Goal: Information Seeking & Learning: Learn about a topic

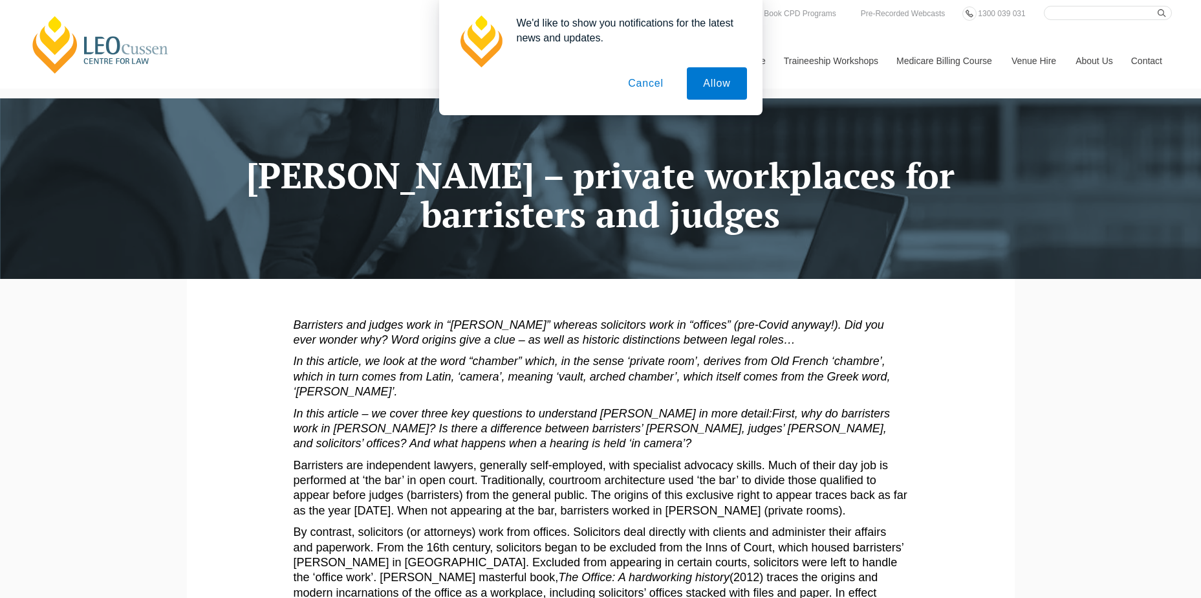
click at [644, 87] on button "Cancel" at bounding box center [646, 83] width 68 height 32
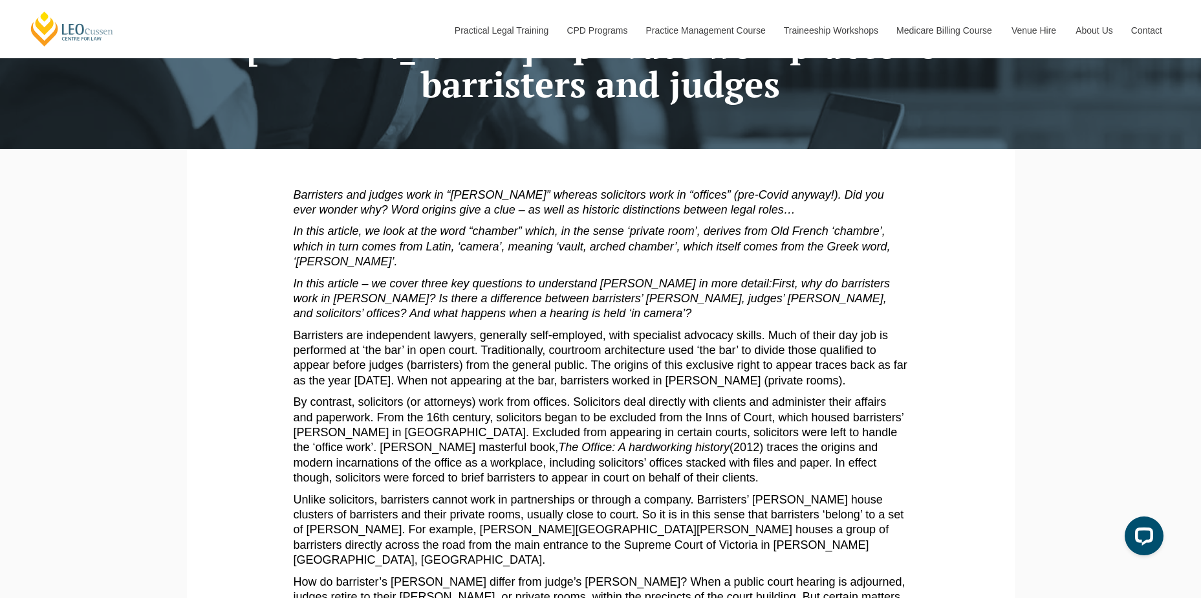
scroll to position [129, 0]
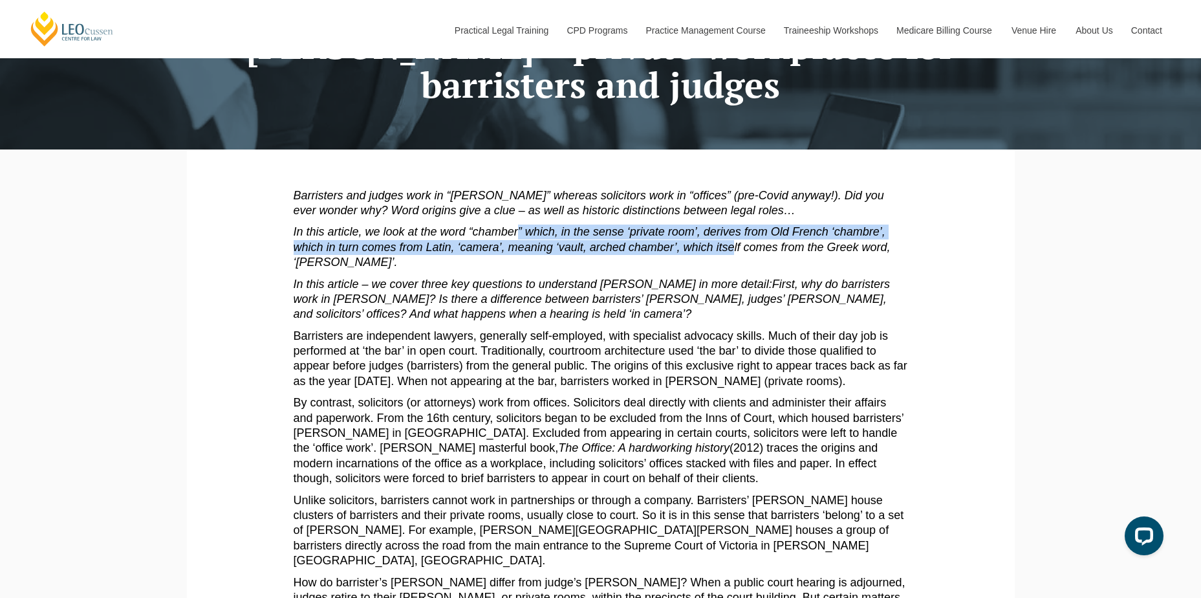
drag, startPoint x: 551, startPoint y: 239, endPoint x: 734, endPoint y: 246, distance: 183.2
click at [734, 246] on em "In this article, we look at the word “chamber” which, in the sense ‘private roo…" at bounding box center [592, 246] width 597 height 43
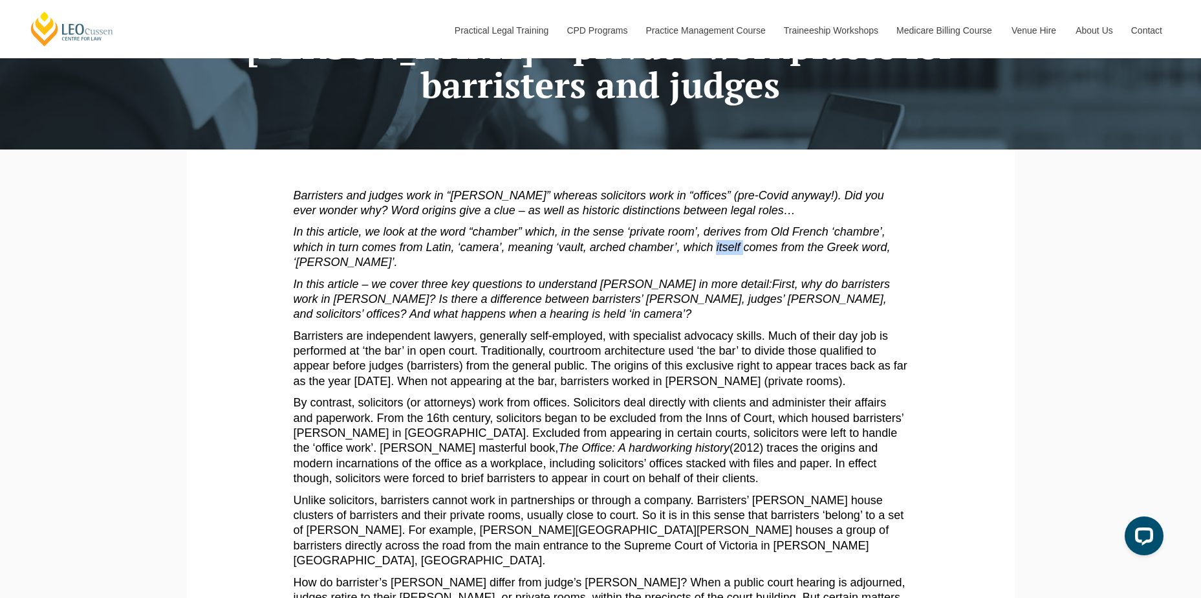
click at [734, 246] on em "In this article, we look at the word “chamber” which, in the sense ‘private roo…" at bounding box center [592, 246] width 597 height 43
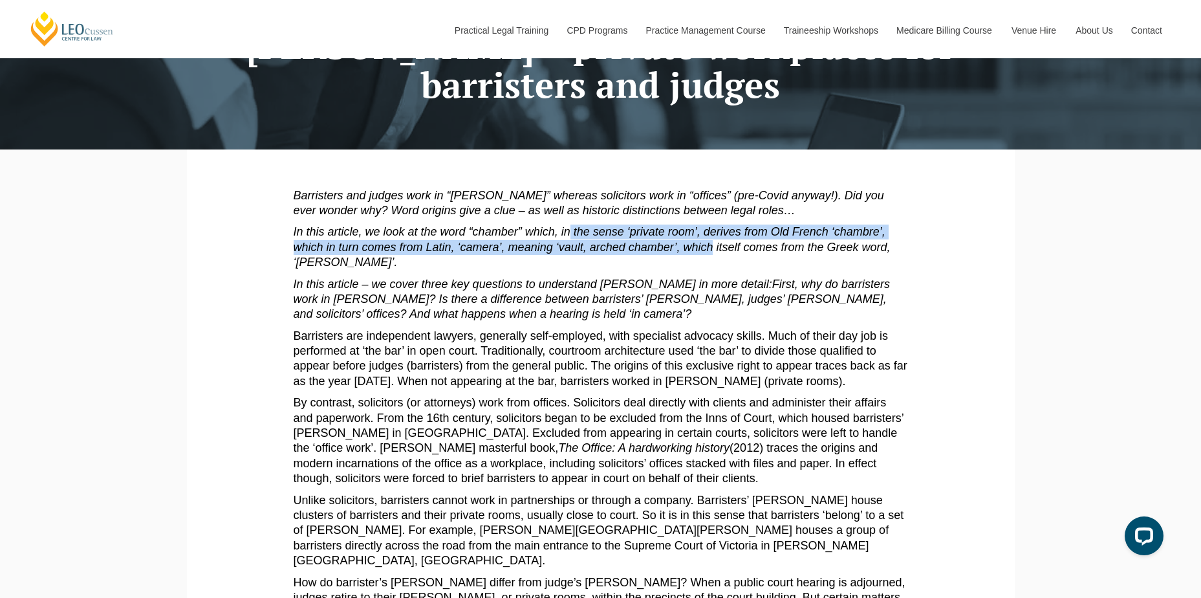
drag, startPoint x: 734, startPoint y: 246, endPoint x: 712, endPoint y: 246, distance: 22.0
click at [712, 246] on p "In this article, we look at the word “chamber” which, in the sense ‘private roo…" at bounding box center [601, 246] width 614 height 45
click at [712, 246] on em "In this article, we look at the word “chamber” which, in the sense ‘private roo…" at bounding box center [592, 246] width 597 height 43
drag, startPoint x: 712, startPoint y: 246, endPoint x: 454, endPoint y: 236, distance: 258.3
click at [454, 236] on em "In this article, we look at the word “chamber” which, in the sense ‘private roo…" at bounding box center [592, 246] width 597 height 43
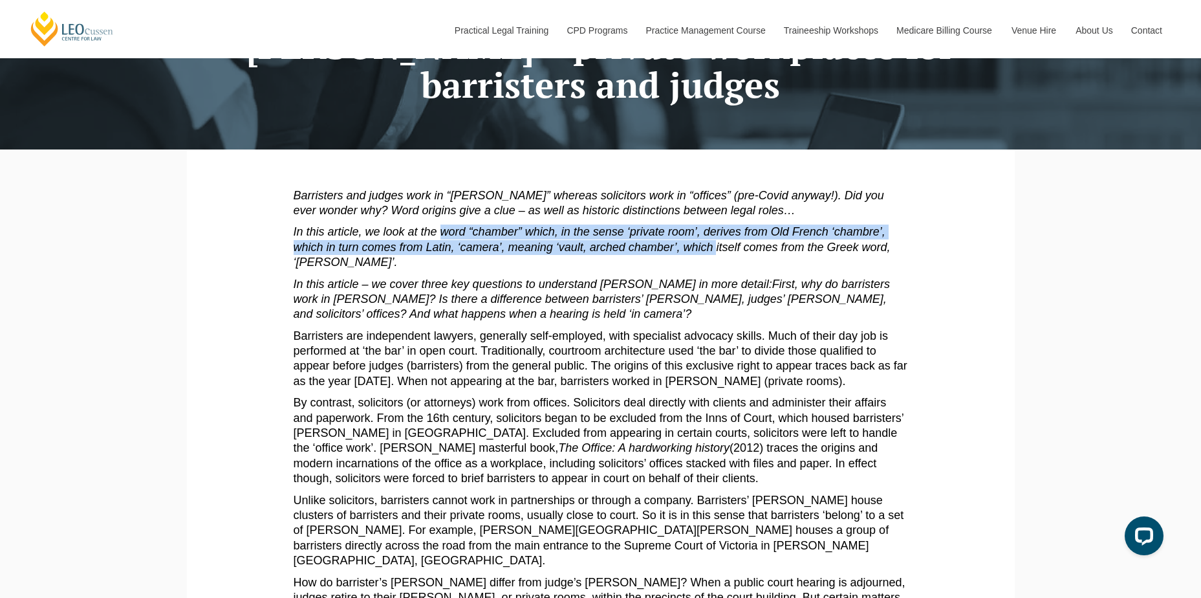
click at [455, 236] on em "In this article, we look at the word “chamber” which, in the sense ‘private roo…" at bounding box center [592, 246] width 597 height 43
drag, startPoint x: 455, startPoint y: 236, endPoint x: 708, endPoint y: 248, distance: 253.2
click at [708, 248] on em "In this article, we look at the word “chamber” which, in the sense ‘private roo…" at bounding box center [592, 246] width 597 height 43
click at [709, 248] on em "In this article, we look at the word “chamber” which, in the sense ‘private roo…" at bounding box center [592, 246] width 597 height 43
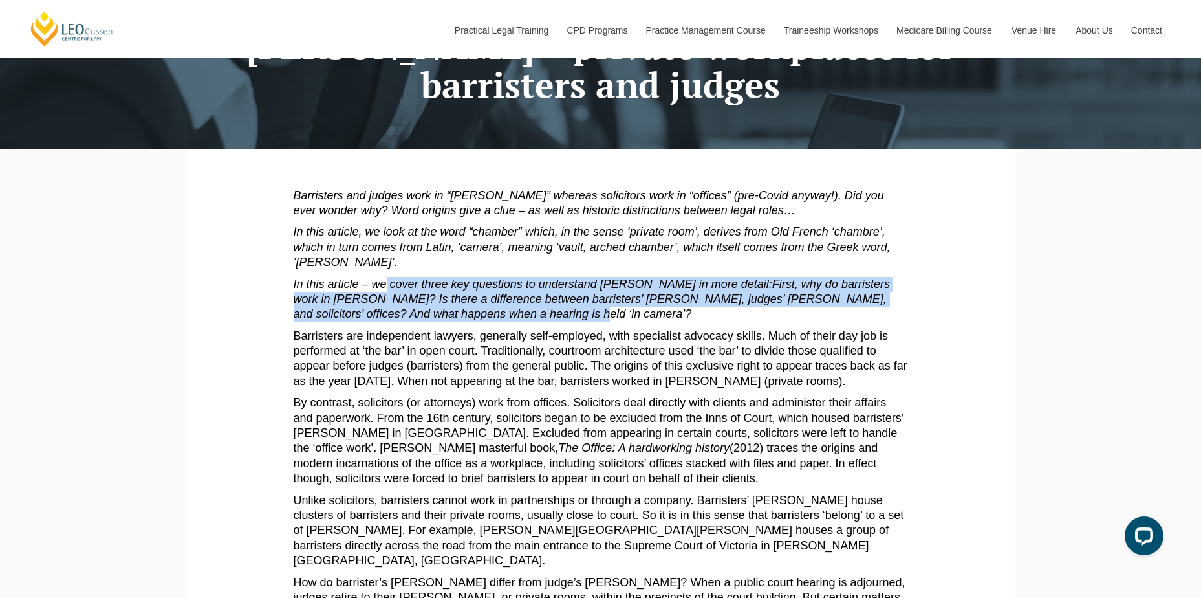
drag, startPoint x: 385, startPoint y: 283, endPoint x: 517, endPoint y: 314, distance: 134.8
click at [517, 314] on p "In this article – we cover three key questions to understand [PERSON_NAME] in m…" at bounding box center [601, 299] width 614 height 45
click at [517, 314] on em "First, why do barristers work in [PERSON_NAME]? Is there a difference between b…" at bounding box center [592, 298] width 596 height 43
drag, startPoint x: 517, startPoint y: 314, endPoint x: 389, endPoint y: 290, distance: 130.3
click at [389, 290] on p "In this article – we cover three key questions to understand [PERSON_NAME] in m…" at bounding box center [601, 299] width 614 height 45
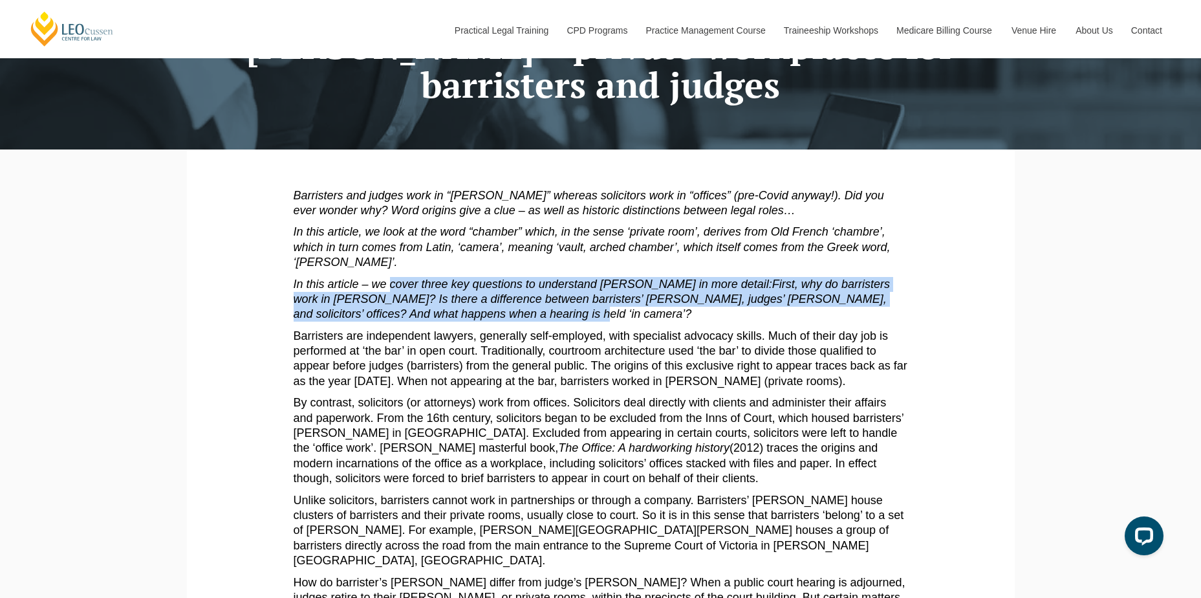
click at [389, 290] on em "In this article – we cover three key questions to understand [PERSON_NAME] in m…" at bounding box center [533, 283] width 479 height 13
drag, startPoint x: 389, startPoint y: 290, endPoint x: 519, endPoint y: 318, distance: 133.0
click at [519, 318] on p "In this article – we cover three key questions to understand [PERSON_NAME] in m…" at bounding box center [601, 299] width 614 height 45
click at [519, 318] on em "First, why do barristers work in [PERSON_NAME]? Is there a difference between b…" at bounding box center [592, 298] width 596 height 43
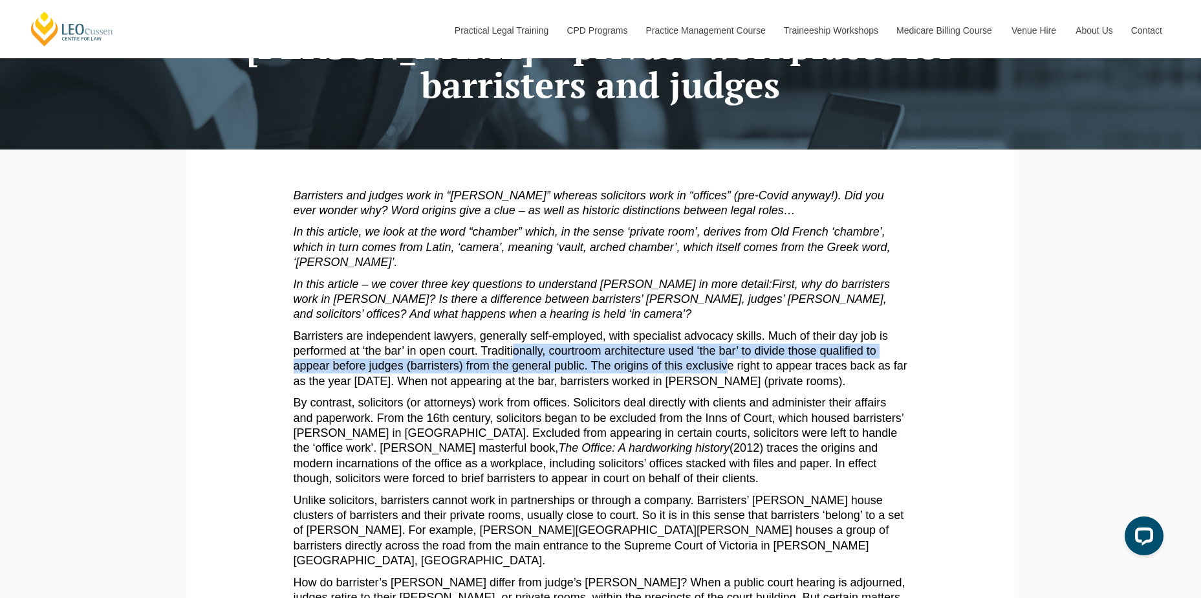
drag, startPoint x: 513, startPoint y: 347, endPoint x: 728, endPoint y: 370, distance: 215.9
click at [728, 370] on p "Barristers are independent lawyers, generally self-employed, with specialist ad…" at bounding box center [601, 359] width 614 height 61
click at [726, 370] on p "Barristers are independent lawyers, generally self-employed, with specialist ad…" at bounding box center [601, 359] width 614 height 61
click at [684, 366] on p "Barristers are independent lawyers, generally self-employed, with specialist ad…" at bounding box center [601, 359] width 614 height 61
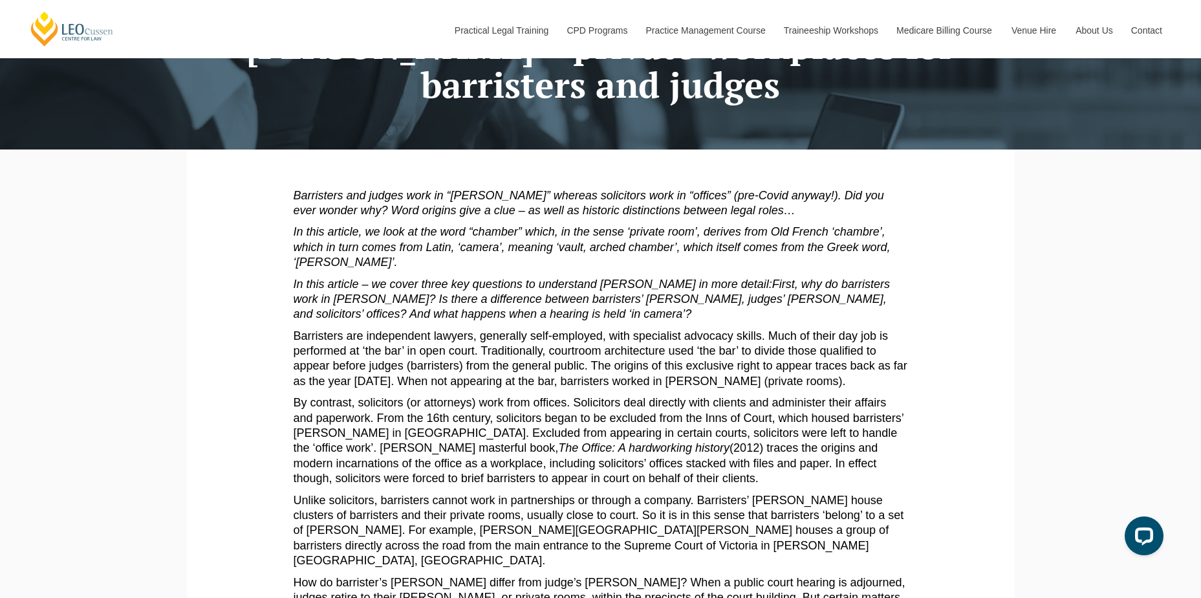
click at [741, 362] on p "Barristers are independent lawyers, generally self-employed, with specialist ad…" at bounding box center [601, 359] width 614 height 61
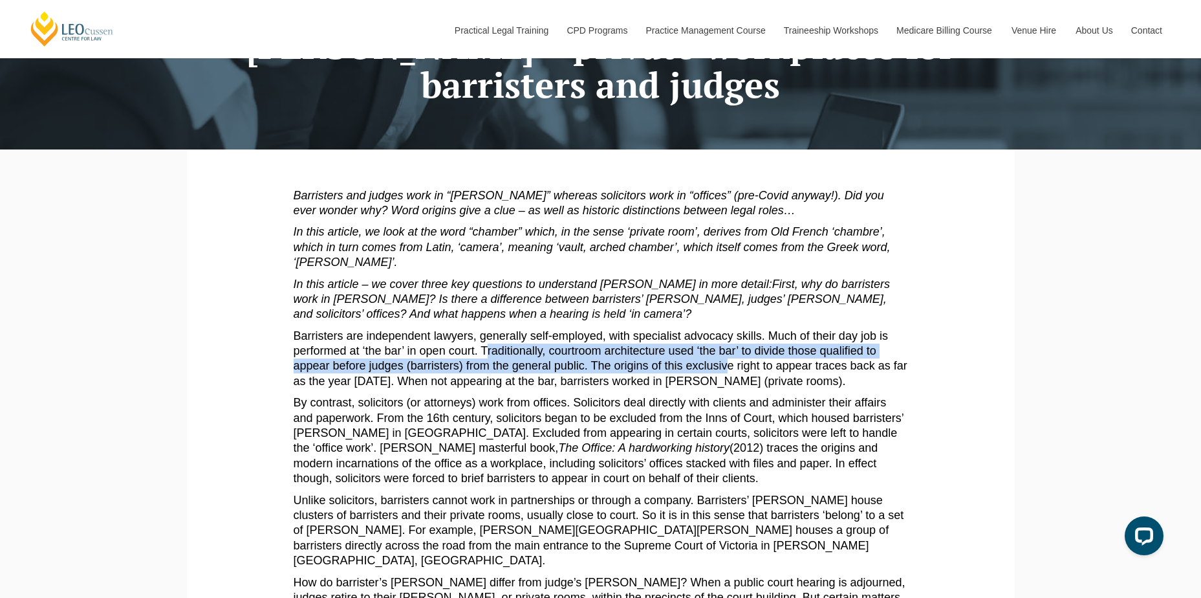
drag, startPoint x: 688, startPoint y: 367, endPoint x: 484, endPoint y: 350, distance: 204.5
click at [484, 350] on p "Barristers are independent lawyers, generally self-employed, with specialist ad…" at bounding box center [601, 359] width 614 height 61
drag, startPoint x: 484, startPoint y: 350, endPoint x: 805, endPoint y: 369, distance: 322.0
click at [805, 369] on p "Barristers are independent lawyers, generally self-employed, with specialist ad…" at bounding box center [601, 359] width 614 height 61
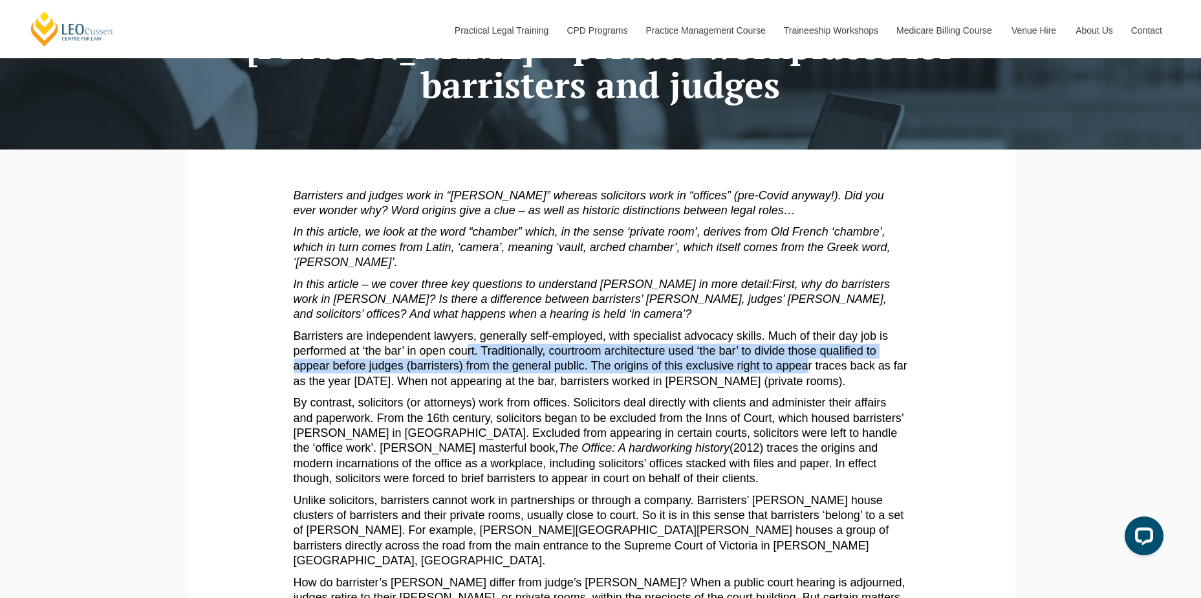
click at [805, 369] on p "Barristers are independent lawyers, generally self-employed, with specialist ad…" at bounding box center [601, 359] width 614 height 61
drag, startPoint x: 814, startPoint y: 369, endPoint x: 444, endPoint y: 355, distance: 369.6
click at [444, 355] on p "Barristers are independent lawyers, generally self-employed, with specialist ad…" at bounding box center [601, 359] width 614 height 61
drag, startPoint x: 429, startPoint y: 354, endPoint x: 780, endPoint y: 367, distance: 351.5
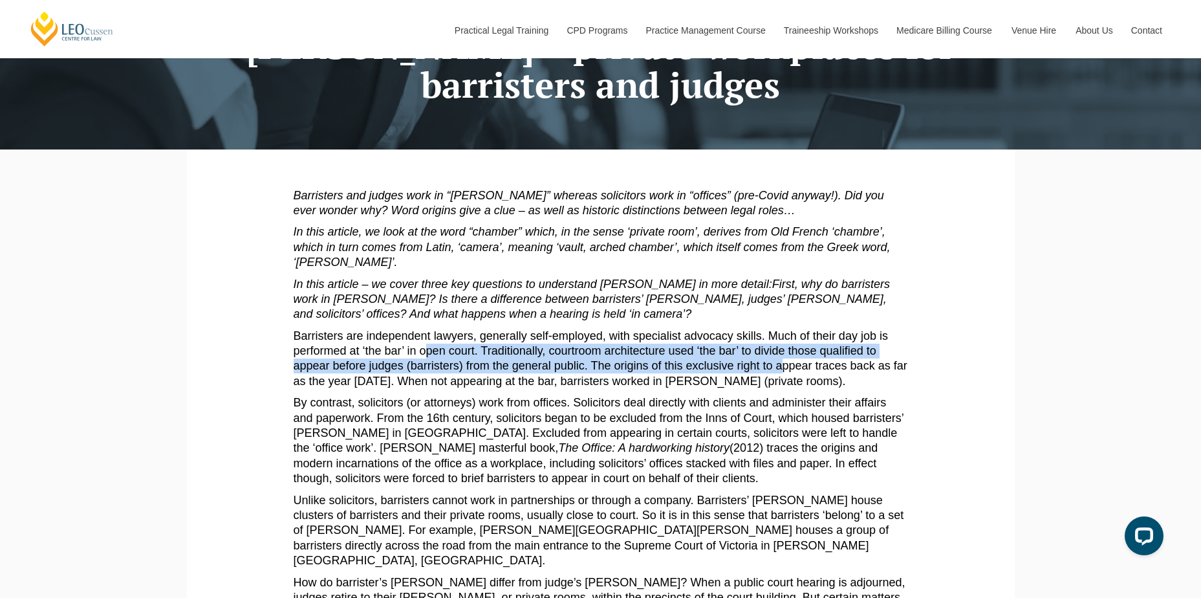
click at [780, 367] on p "Barristers are independent lawyers, generally self-employed, with specialist ad…" at bounding box center [601, 359] width 614 height 61
click at [779, 367] on p "Barristers are independent lawyers, generally self-employed, with specialist ad…" at bounding box center [601, 359] width 614 height 61
drag, startPoint x: 807, startPoint y: 370, endPoint x: 461, endPoint y: 349, distance: 346.7
click at [461, 349] on p "Barristers are independent lawyers, generally self-employed, with specialist ad…" at bounding box center [601, 359] width 614 height 61
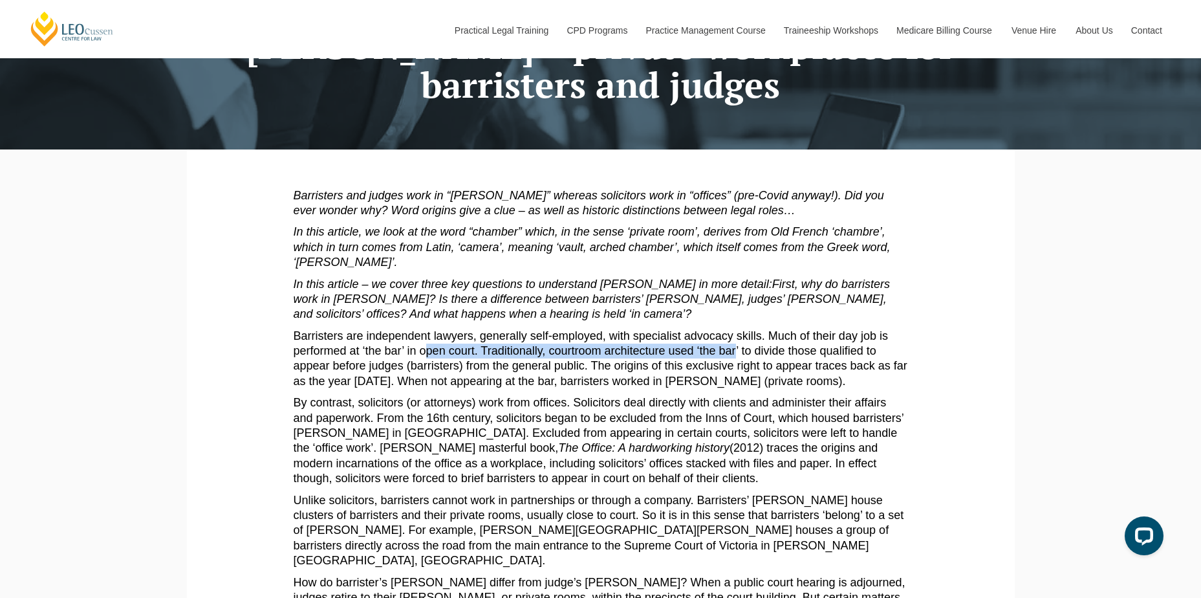
drag, startPoint x: 424, startPoint y: 348, endPoint x: 737, endPoint y: 355, distance: 313.1
click at [737, 355] on p "Barristers are independent lawyers, generally self-employed, with specialist ad…" at bounding box center [601, 359] width 614 height 61
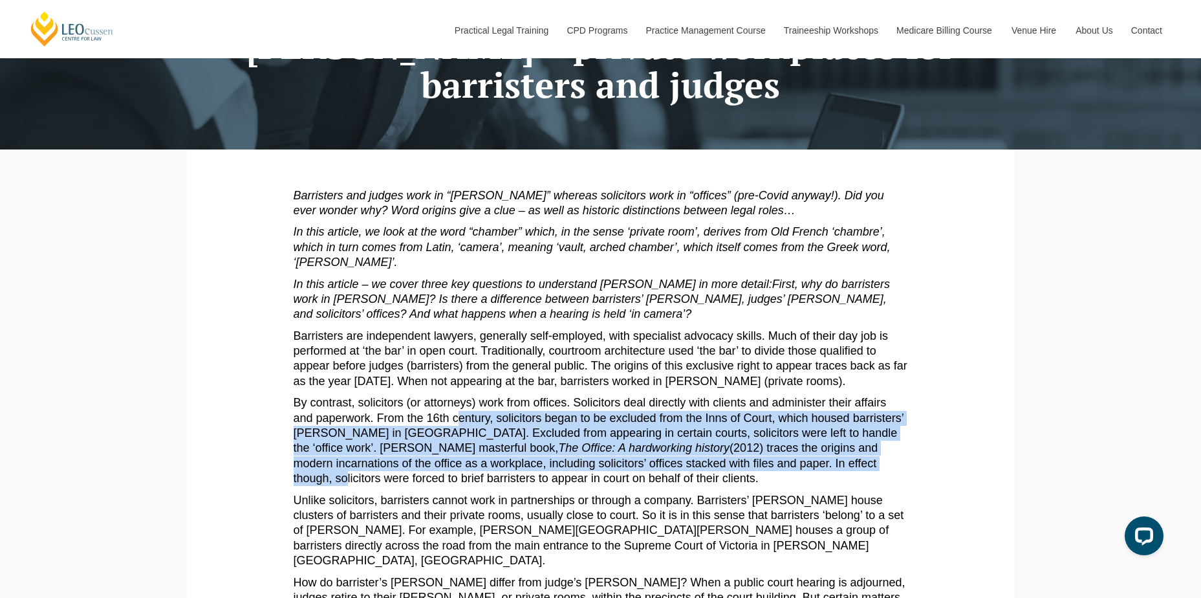
drag, startPoint x: 487, startPoint y: 420, endPoint x: 785, endPoint y: 460, distance: 300.9
click at [785, 460] on p "By contrast, solicitors (or attorneys) work from offices. Solicitors deal direc…" at bounding box center [601, 440] width 614 height 91
drag, startPoint x: 788, startPoint y: 460, endPoint x: 478, endPoint y: 422, distance: 312.8
click at [478, 422] on p "By contrast, solicitors (or attorneys) work from offices. Solicitors deal direc…" at bounding box center [601, 440] width 614 height 91
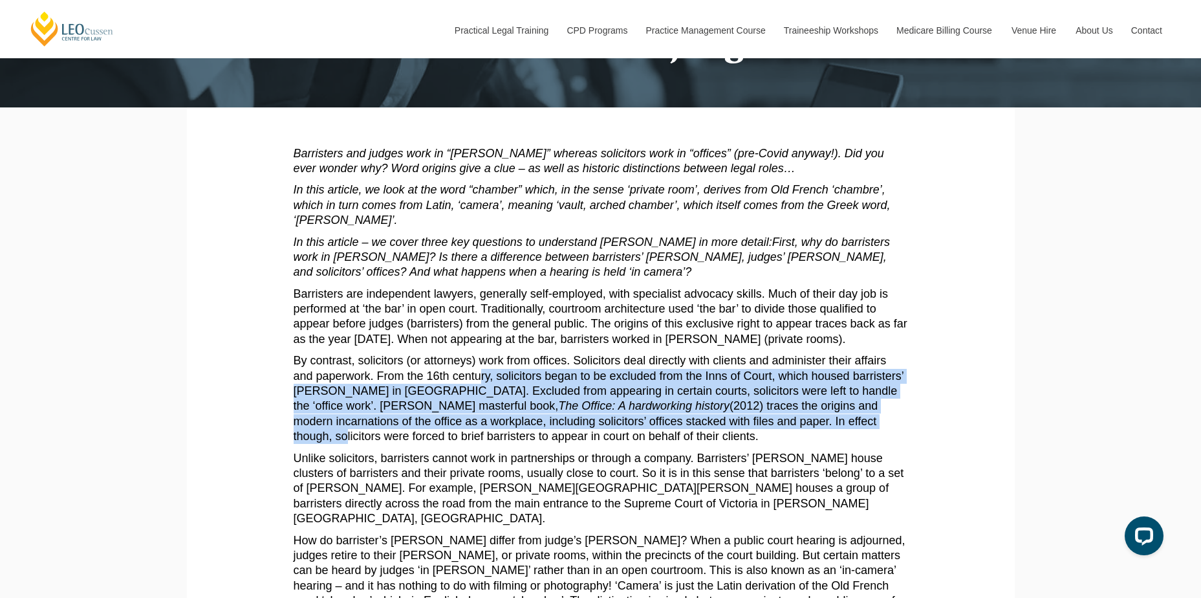
scroll to position [194, 0]
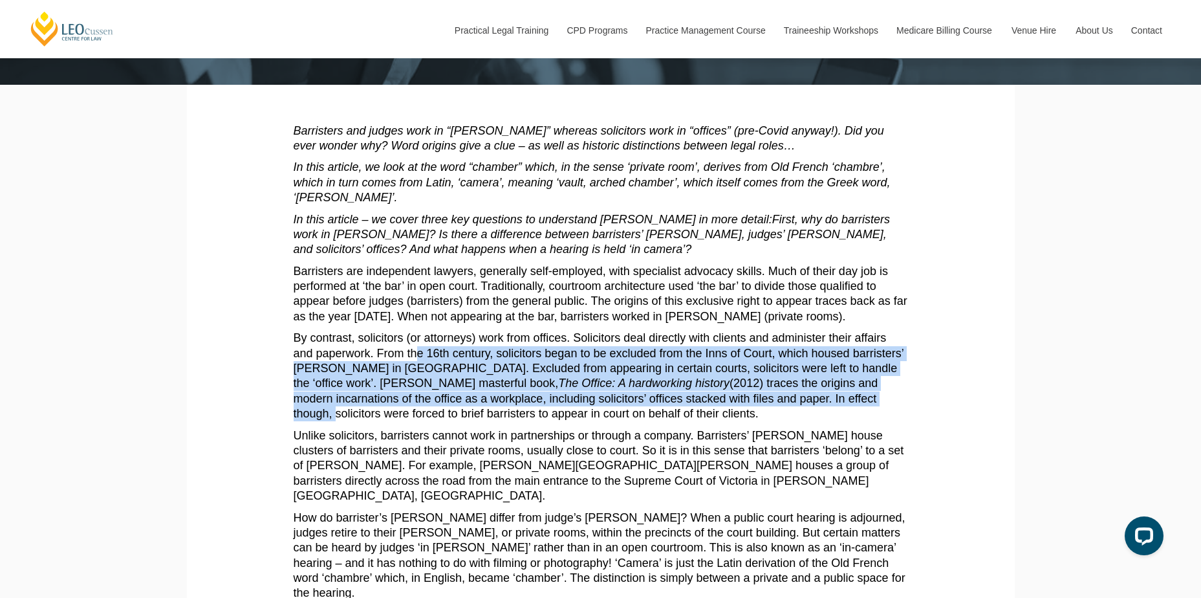
drag, startPoint x: 418, startPoint y: 353, endPoint x: 777, endPoint y: 396, distance: 361.7
click at [777, 396] on p "By contrast, solicitors (or attorneys) work from offices. Solicitors deal direc…" at bounding box center [601, 376] width 614 height 91
click at [777, 397] on p "By contrast, solicitors (or attorneys) work from offices. Solicitors deal direc…" at bounding box center [601, 376] width 614 height 91
drag, startPoint x: 791, startPoint y: 399, endPoint x: 333, endPoint y: 356, distance: 460.0
click at [333, 356] on p "By contrast, solicitors (or attorneys) work from offices. Solicitors deal direc…" at bounding box center [601, 376] width 614 height 91
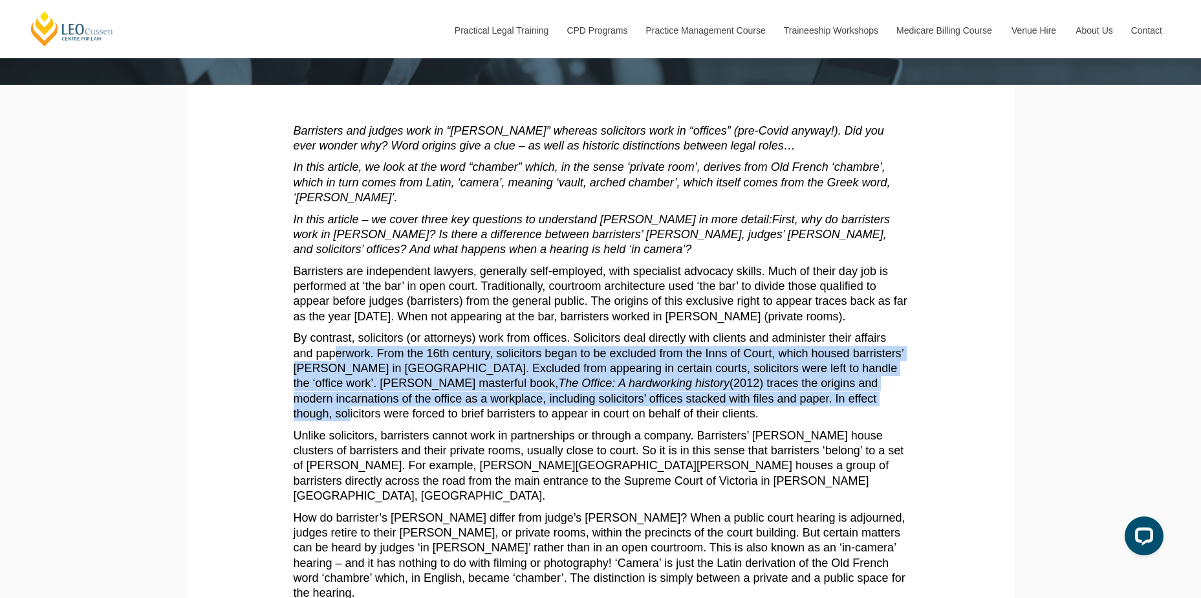
click at [333, 356] on p "By contrast, solicitors (or attorneys) work from offices. Solicitors deal direc…" at bounding box center [601, 376] width 614 height 91
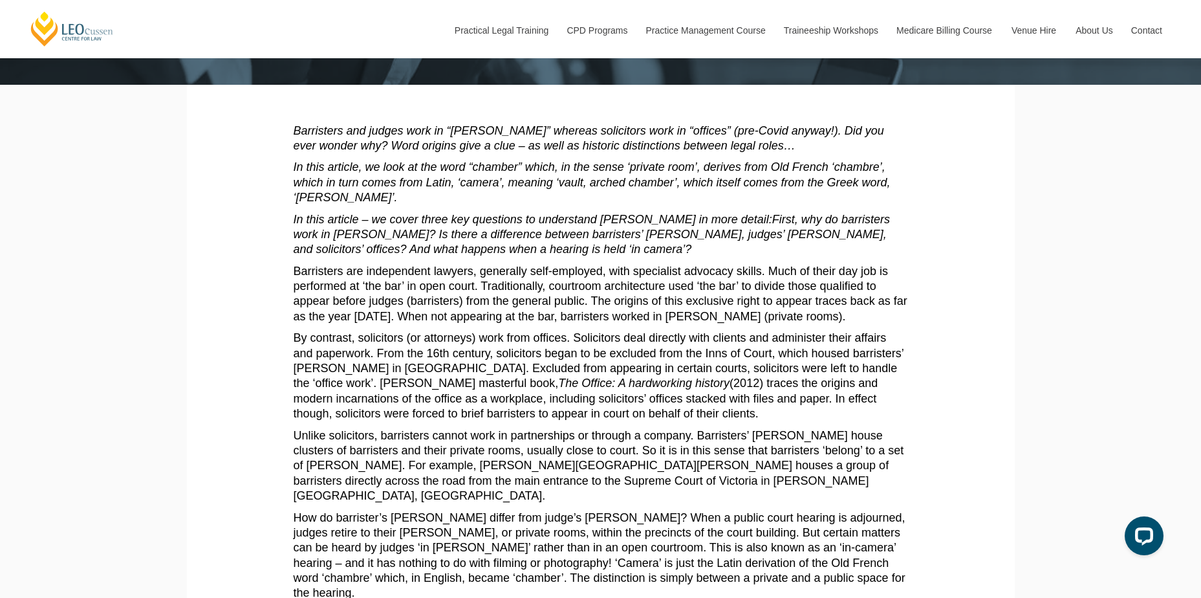
click at [363, 367] on p "By contrast, solicitors (or attorneys) work from offices. Solicitors deal direc…" at bounding box center [601, 376] width 614 height 91
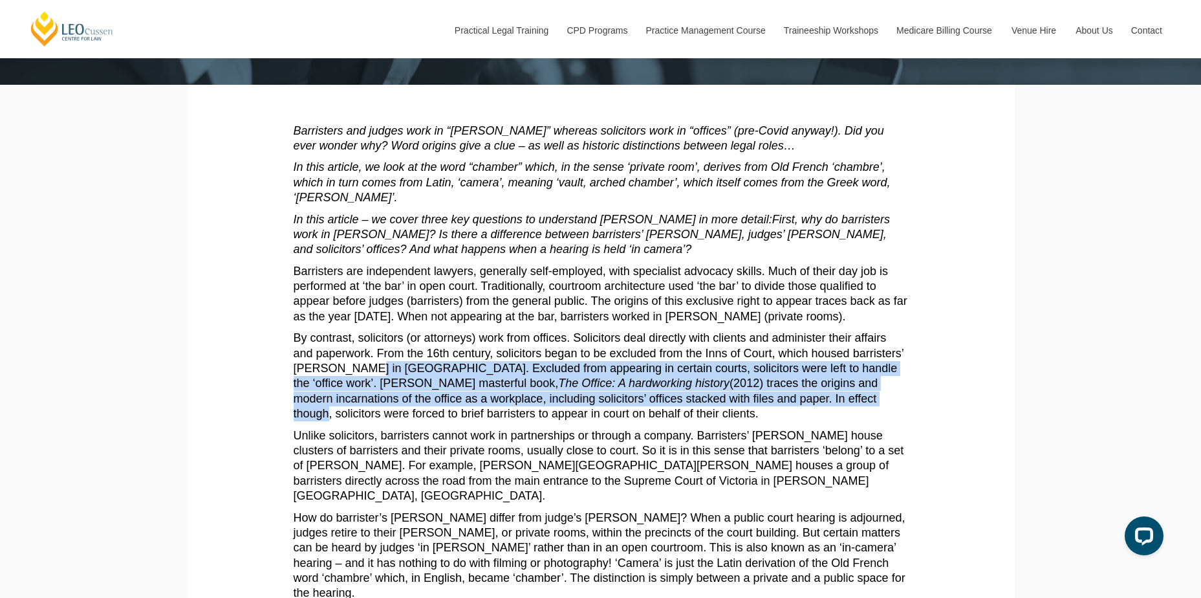
drag, startPoint x: 362, startPoint y: 364, endPoint x: 765, endPoint y: 398, distance: 403.8
click at [765, 398] on p "By contrast, solicitors (or attorneys) work from offices. Solicitors deal direc…" at bounding box center [601, 376] width 614 height 91
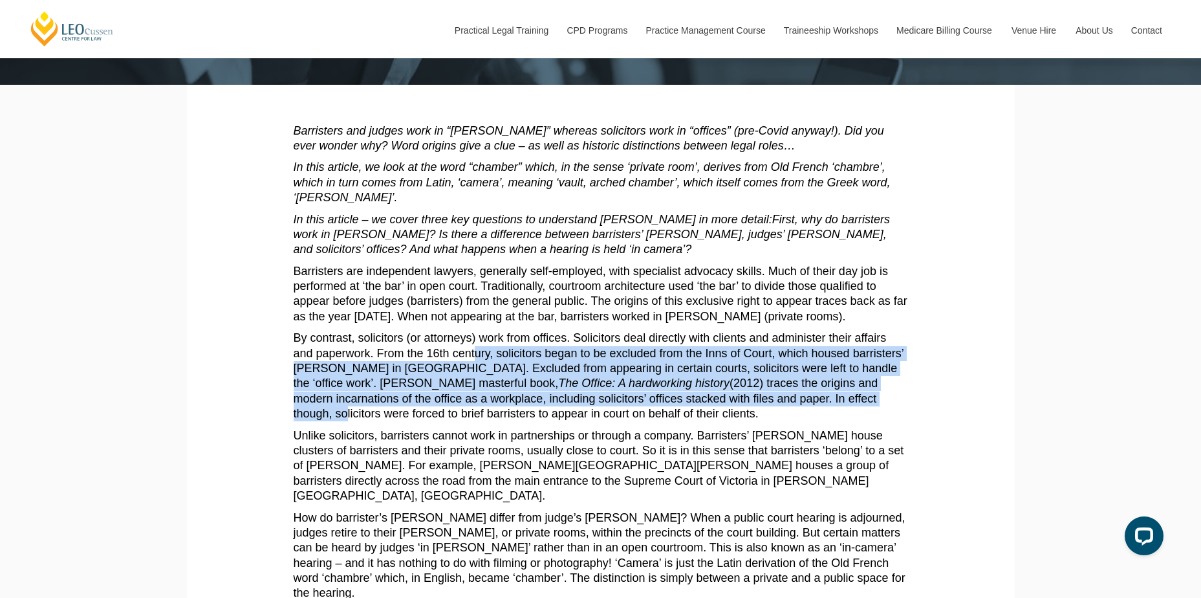
drag, startPoint x: 785, startPoint y: 400, endPoint x: 477, endPoint y: 356, distance: 310.9
click at [477, 356] on p "By contrast, solicitors (or attorneys) work from offices. Solicitors deal direc…" at bounding box center [601, 376] width 614 height 91
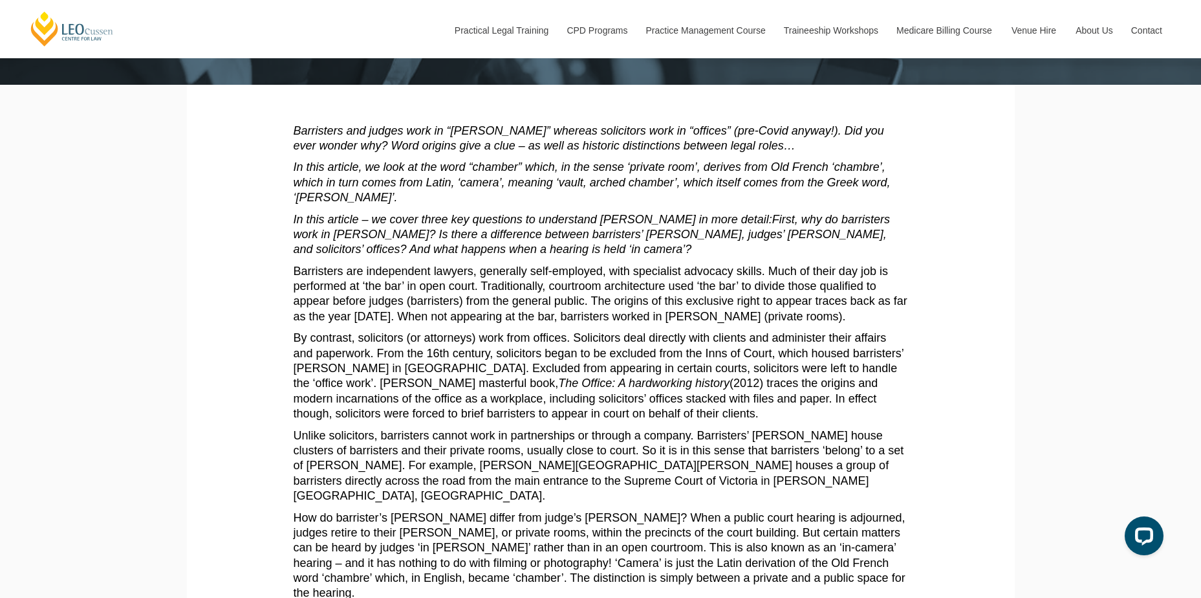
click at [825, 409] on p "By contrast, solicitors (or attorneys) work from offices. Solicitors deal direc…" at bounding box center [601, 376] width 614 height 91
drag, startPoint x: 430, startPoint y: 346, endPoint x: 689, endPoint y: 409, distance: 267.0
click at [689, 409] on p "By contrast, solicitors (or attorneys) work from offices. Solicitors deal direc…" at bounding box center [601, 376] width 614 height 91
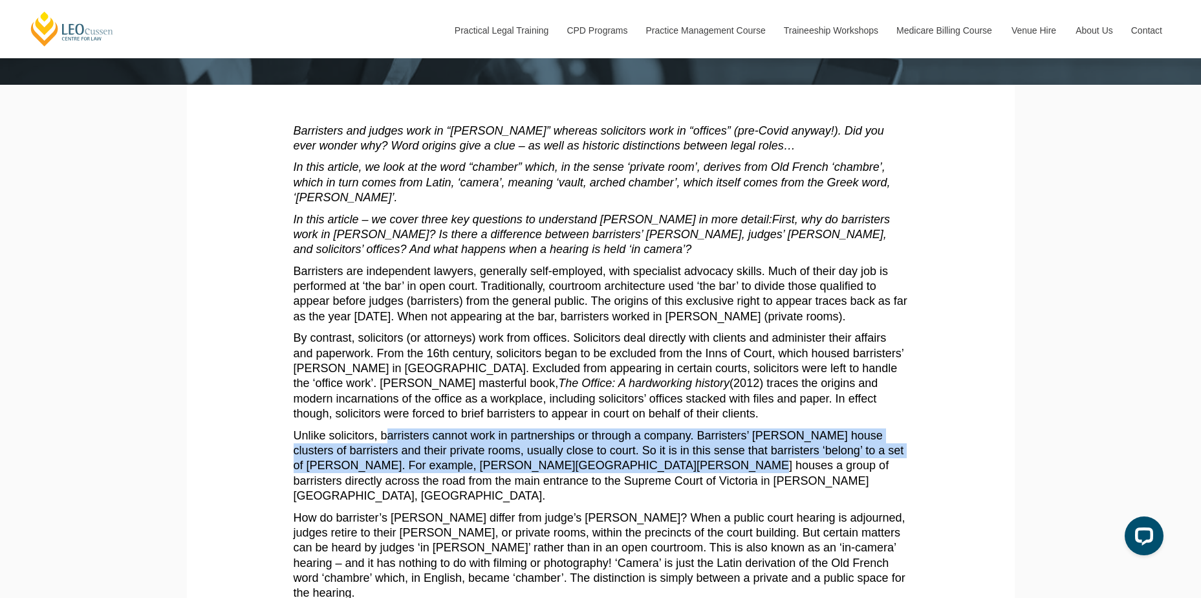
drag, startPoint x: 389, startPoint y: 442, endPoint x: 710, endPoint y: 473, distance: 322.3
click at [710, 473] on p "Unlike solicitors, barristers cannot work in partnerships or through a company.…" at bounding box center [601, 466] width 614 height 76
drag, startPoint x: 636, startPoint y: 465, endPoint x: 399, endPoint y: 427, distance: 240.4
click at [399, 427] on article "Barristers and judges work in “[PERSON_NAME]” whereas solicitors work in “offic…" at bounding box center [601, 482] width 614 height 717
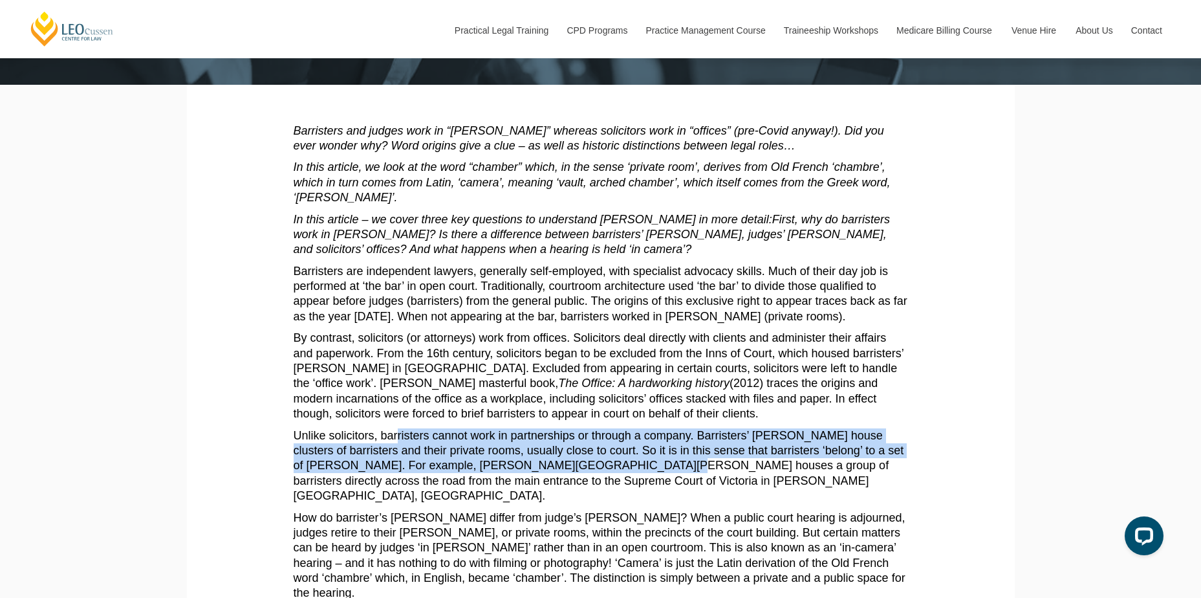
click at [401, 427] on article "Barristers and judges work in “[PERSON_NAME]” whereas solicitors work in “offic…" at bounding box center [601, 482] width 614 height 717
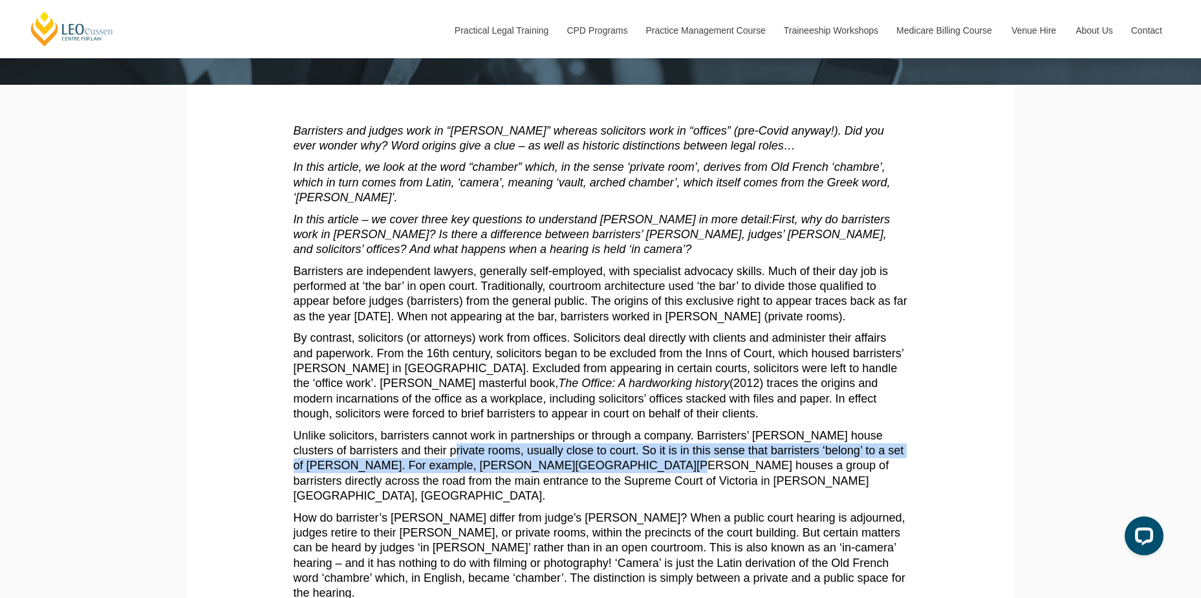
drag, startPoint x: 424, startPoint y: 458, endPoint x: 667, endPoint y: 463, distance: 243.3
click at [667, 463] on p "Unlike solicitors, barristers cannot work in partnerships or through a company.…" at bounding box center [601, 466] width 614 height 76
drag, startPoint x: 683, startPoint y: 465, endPoint x: 486, endPoint y: 449, distance: 197.9
click at [486, 449] on p "Unlike solicitors, barristers cannot work in partnerships or through a company.…" at bounding box center [601, 466] width 614 height 76
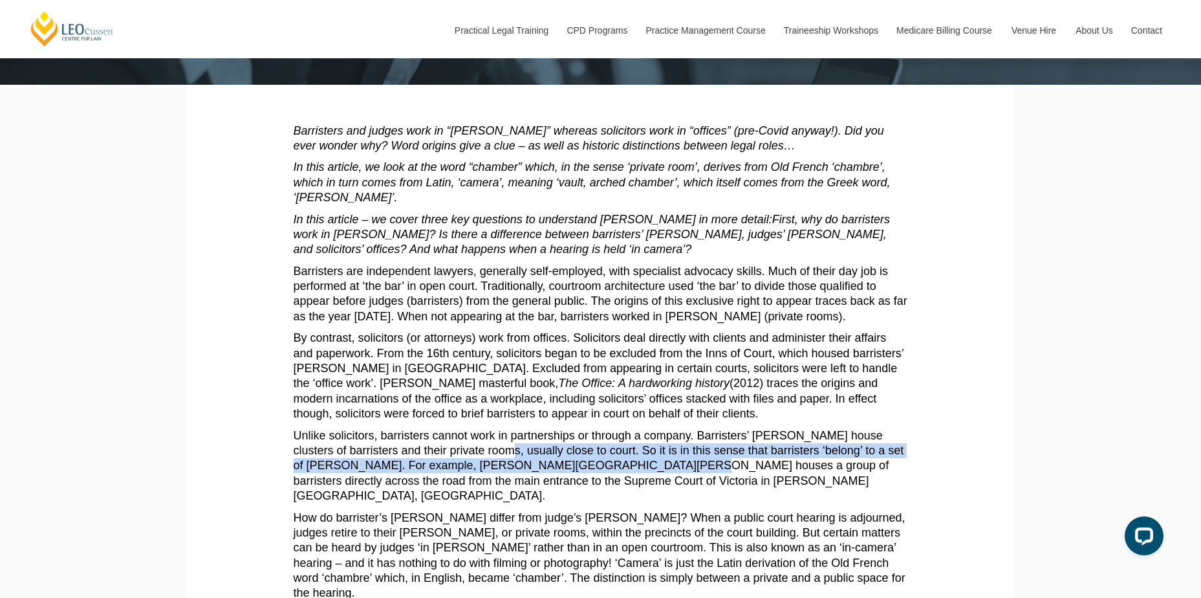
click at [486, 449] on p "Unlike solicitors, barristers cannot work in partnerships or through a company.…" at bounding box center [601, 466] width 614 height 76
drag, startPoint x: 469, startPoint y: 446, endPoint x: 841, endPoint y: 466, distance: 372.5
click at [841, 466] on p "Unlike solicitors, barristers cannot work in partnerships or through a company.…" at bounding box center [601, 466] width 614 height 76
drag, startPoint x: 841, startPoint y: 466, endPoint x: 429, endPoint y: 451, distance: 411.6
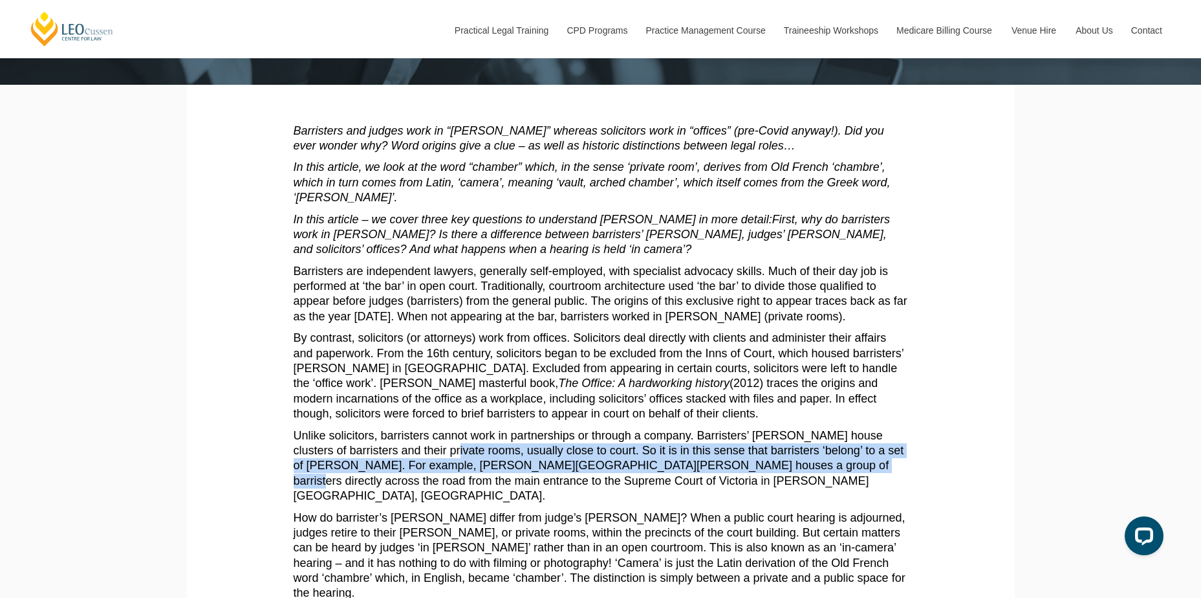
click at [429, 451] on p "Unlike solicitors, barristers cannot work in partnerships or through a company.…" at bounding box center [601, 466] width 614 height 76
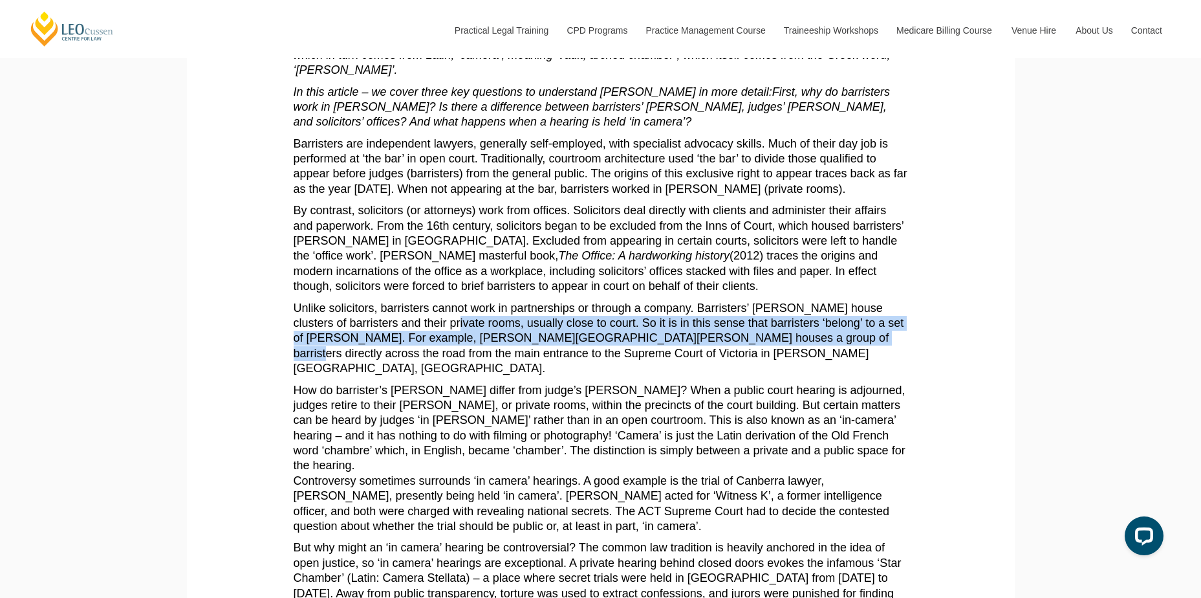
scroll to position [323, 0]
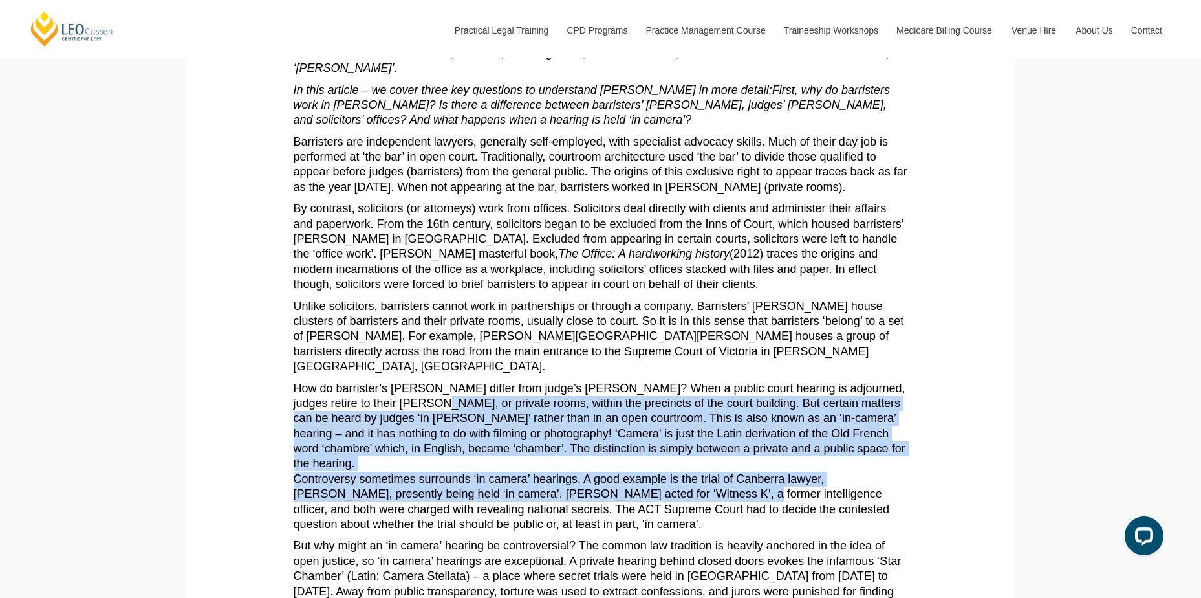
drag, startPoint x: 407, startPoint y: 390, endPoint x: 679, endPoint y: 461, distance: 280.7
click at [679, 461] on p "How do barrister’s [PERSON_NAME] differ from judge’s [PERSON_NAME]? When a publ…" at bounding box center [601, 456] width 614 height 151
drag, startPoint x: 688, startPoint y: 464, endPoint x: 394, endPoint y: 396, distance: 301.9
click at [394, 396] on p "How do barrister’s [PERSON_NAME] differ from judge’s [PERSON_NAME]? When a publ…" at bounding box center [601, 456] width 614 height 151
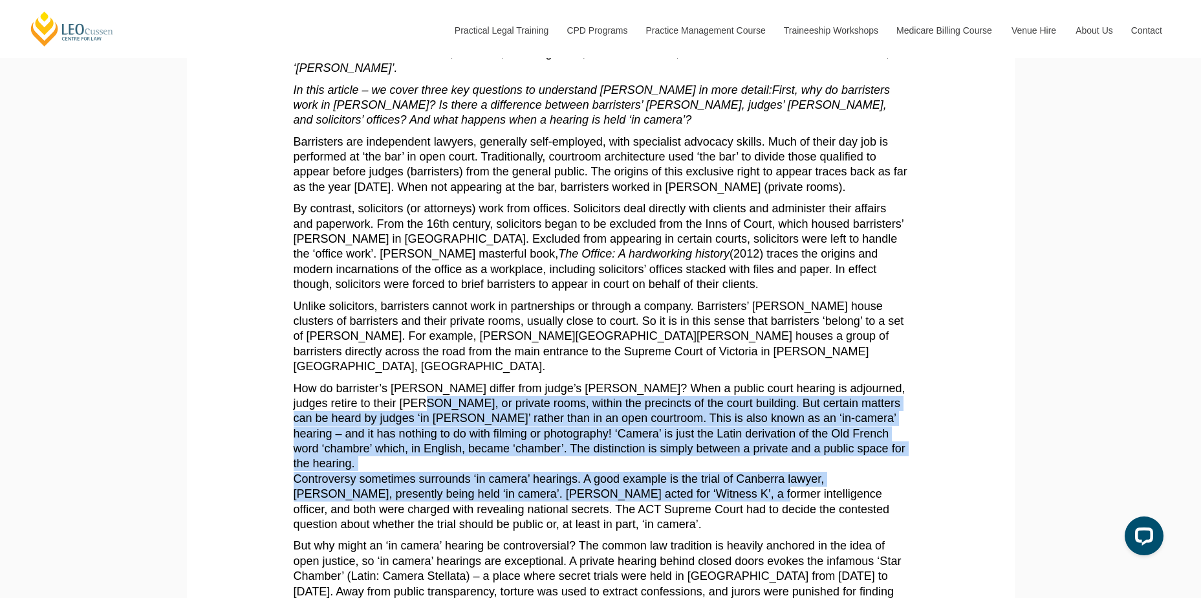
click at [394, 396] on p "How do barrister’s [PERSON_NAME] differ from judge’s [PERSON_NAME]? When a publ…" at bounding box center [601, 456] width 614 height 151
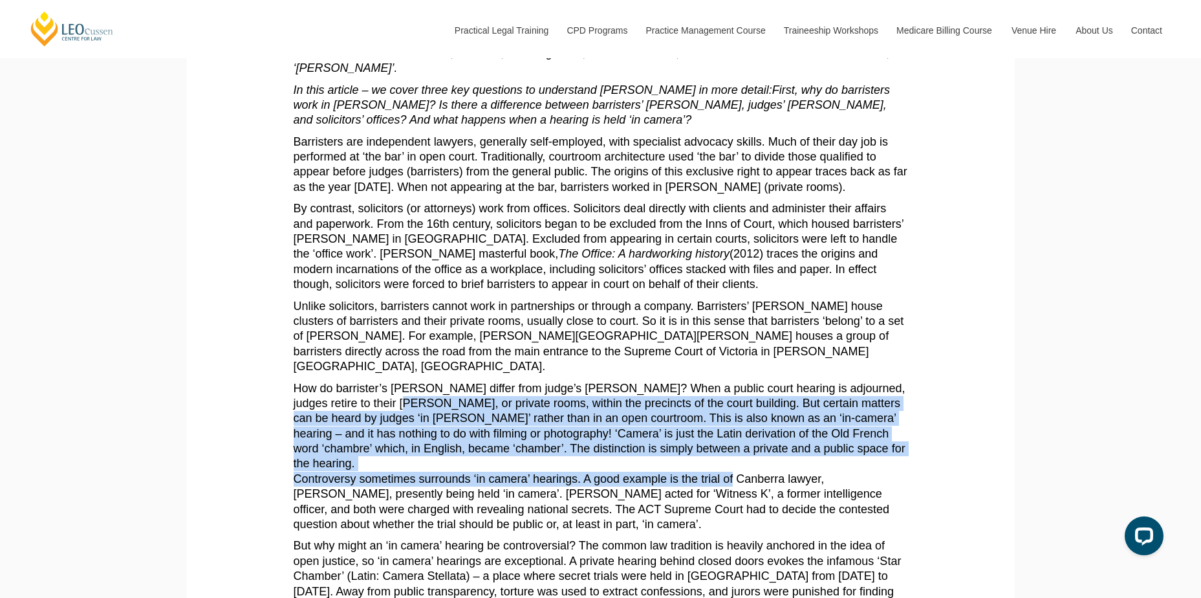
drag, startPoint x: 382, startPoint y: 395, endPoint x: 730, endPoint y: 449, distance: 352.8
click at [730, 449] on p "How do barrister’s [PERSON_NAME] differ from judge’s [PERSON_NAME]? When a publ…" at bounding box center [601, 456] width 614 height 151
click at [731, 449] on p "How do barrister’s [PERSON_NAME] differ from judge’s [PERSON_NAME]? When a publ…" at bounding box center [601, 456] width 614 height 151
drag, startPoint x: 731, startPoint y: 449, endPoint x: 405, endPoint y: 393, distance: 330.7
click at [405, 393] on p "How do barrister’s [PERSON_NAME] differ from judge’s [PERSON_NAME]? When a publ…" at bounding box center [601, 456] width 614 height 151
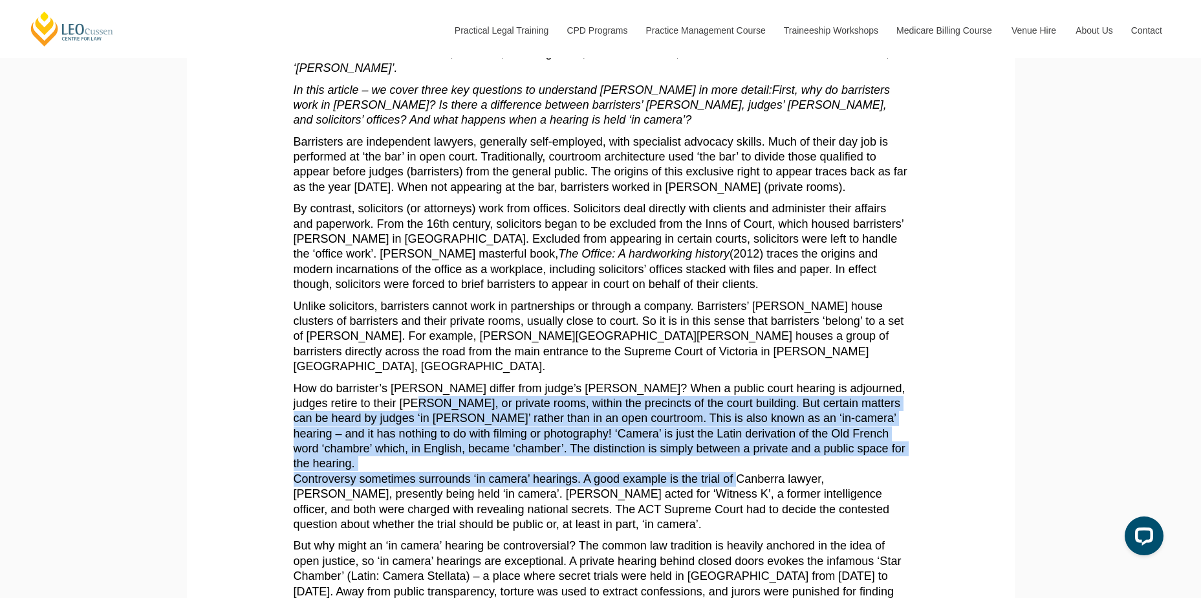
click at [405, 393] on p "How do barrister’s [PERSON_NAME] differ from judge’s [PERSON_NAME]? When a publ…" at bounding box center [601, 456] width 614 height 151
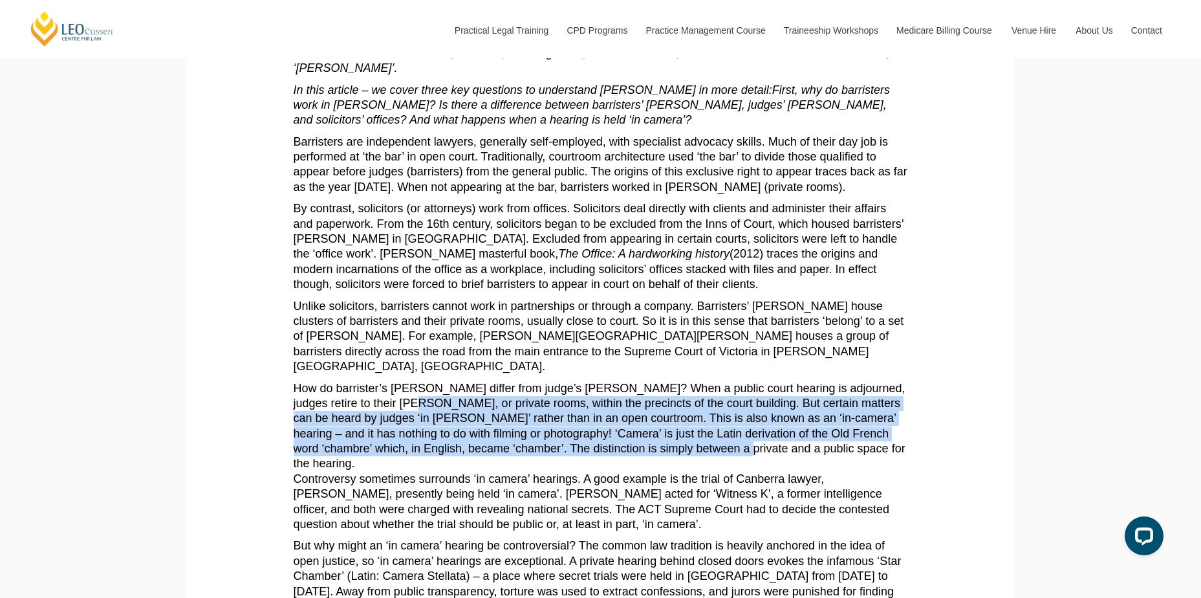
drag, startPoint x: 405, startPoint y: 393, endPoint x: 673, endPoint y: 433, distance: 271.4
click at [673, 433] on p "How do barrister’s [PERSON_NAME] differ from judge’s [PERSON_NAME]? When a publ…" at bounding box center [601, 456] width 614 height 151
drag, startPoint x: 673, startPoint y: 433, endPoint x: 483, endPoint y: 391, distance: 195.4
click at [483, 391] on p "How do barrister’s [PERSON_NAME] differ from judge’s [PERSON_NAME]? When a publ…" at bounding box center [601, 456] width 614 height 151
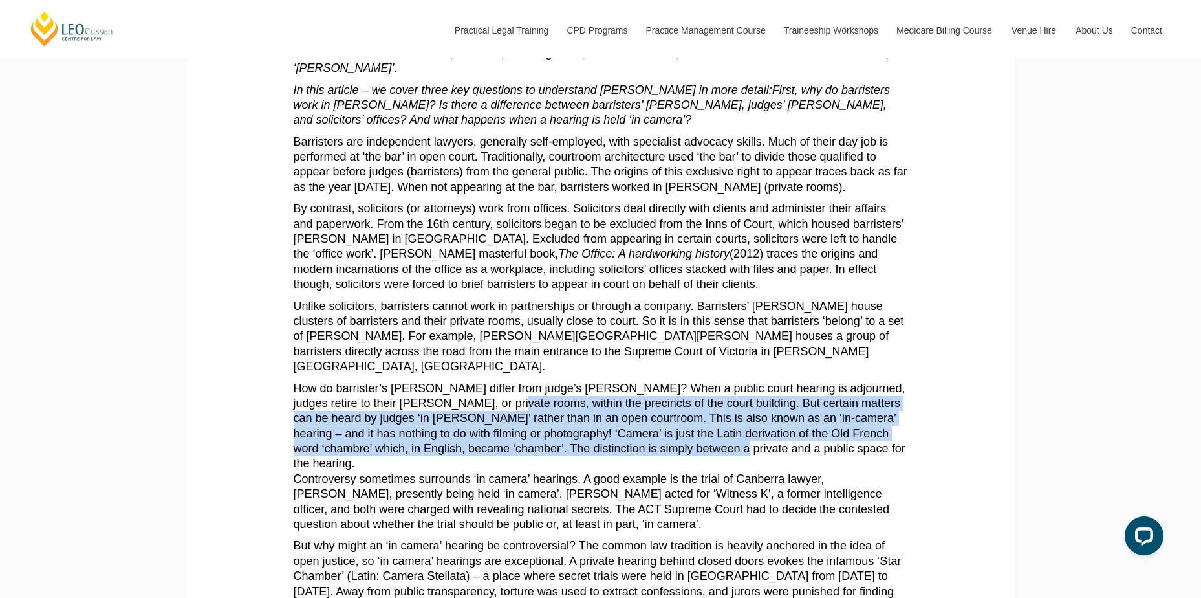
click at [483, 391] on p "How do barrister’s [PERSON_NAME] differ from judge’s [PERSON_NAME]? When a publ…" at bounding box center [601, 456] width 614 height 151
drag, startPoint x: 483, startPoint y: 391, endPoint x: 730, endPoint y: 432, distance: 250.4
click at [730, 432] on p "How do barrister’s [PERSON_NAME] differ from judge’s [PERSON_NAME]? When a publ…" at bounding box center [601, 456] width 614 height 151
click at [730, 431] on p "How do barrister’s [PERSON_NAME] differ from judge’s [PERSON_NAME]? When a publ…" at bounding box center [601, 456] width 614 height 151
drag, startPoint x: 729, startPoint y: 430, endPoint x: 445, endPoint y: 384, distance: 287.7
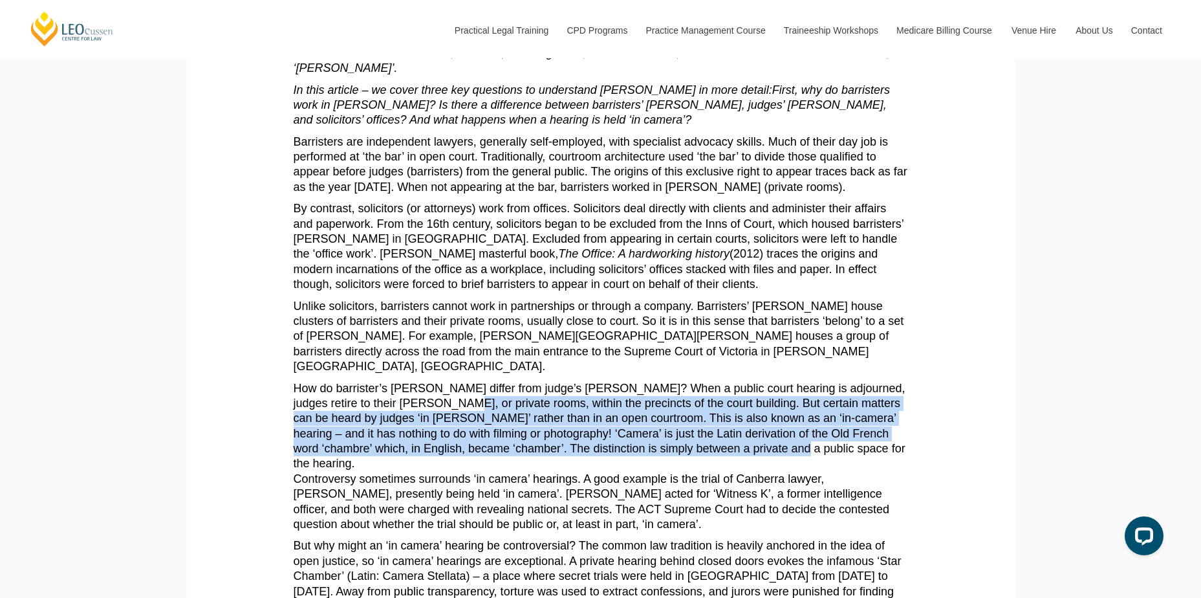
click at [445, 384] on p "How do barrister’s [PERSON_NAME] differ from judge’s [PERSON_NAME]? When a publ…" at bounding box center [601, 456] width 614 height 151
drag, startPoint x: 445, startPoint y: 384, endPoint x: 757, endPoint y: 431, distance: 316.0
click at [757, 431] on p "How do barrister’s [PERSON_NAME] differ from judge’s [PERSON_NAME]? When a publ…" at bounding box center [601, 456] width 614 height 151
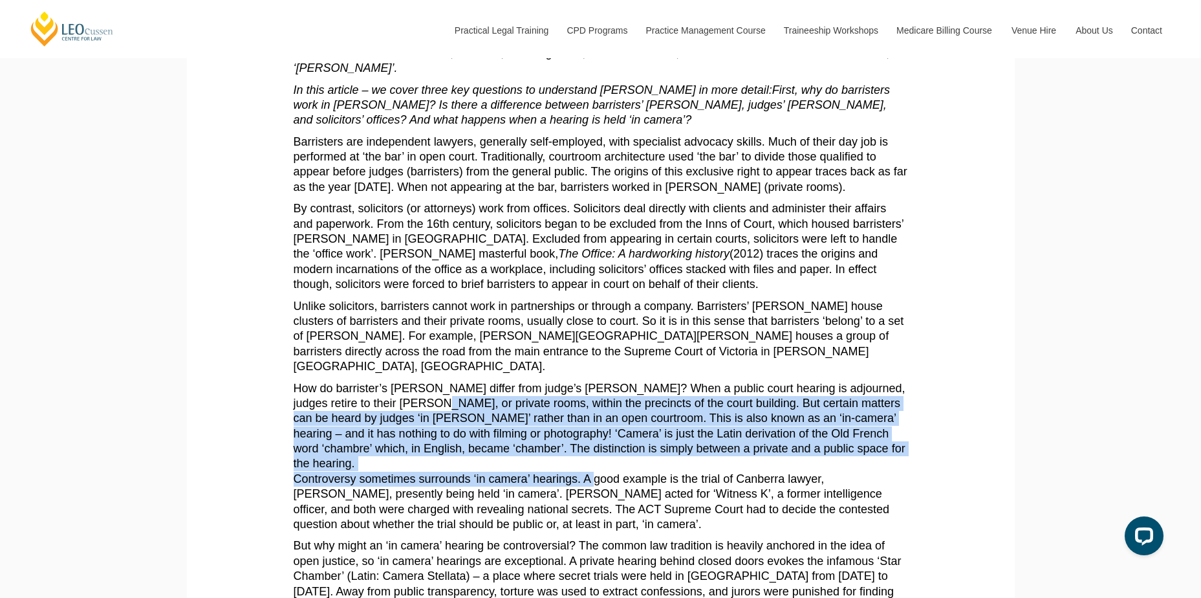
drag, startPoint x: 592, startPoint y: 447, endPoint x: 409, endPoint y: 393, distance: 190.3
click at [409, 393] on p "How do barrister’s [PERSON_NAME] differ from judge’s [PERSON_NAME]? When a publ…" at bounding box center [601, 456] width 614 height 151
drag, startPoint x: 409, startPoint y: 393, endPoint x: 776, endPoint y: 453, distance: 371.7
click at [776, 453] on p "How do barrister’s [PERSON_NAME] differ from judge’s [PERSON_NAME]? When a publ…" at bounding box center [601, 456] width 614 height 151
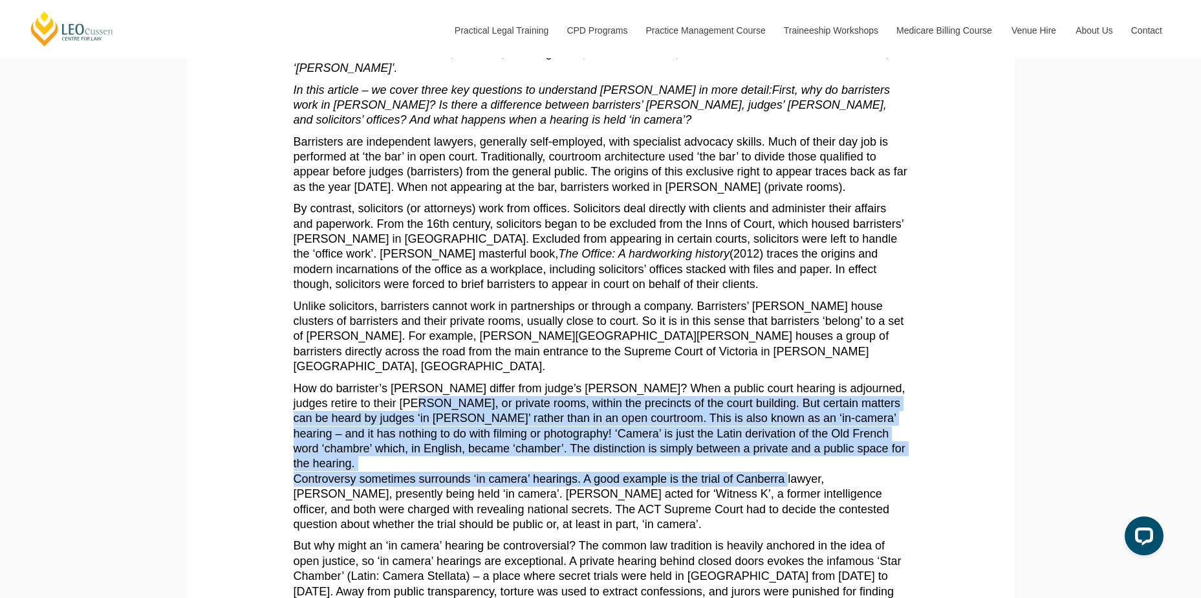
click at [776, 453] on p "How do barrister’s [PERSON_NAME] differ from judge’s [PERSON_NAME]? When a publ…" at bounding box center [601, 456] width 614 height 151
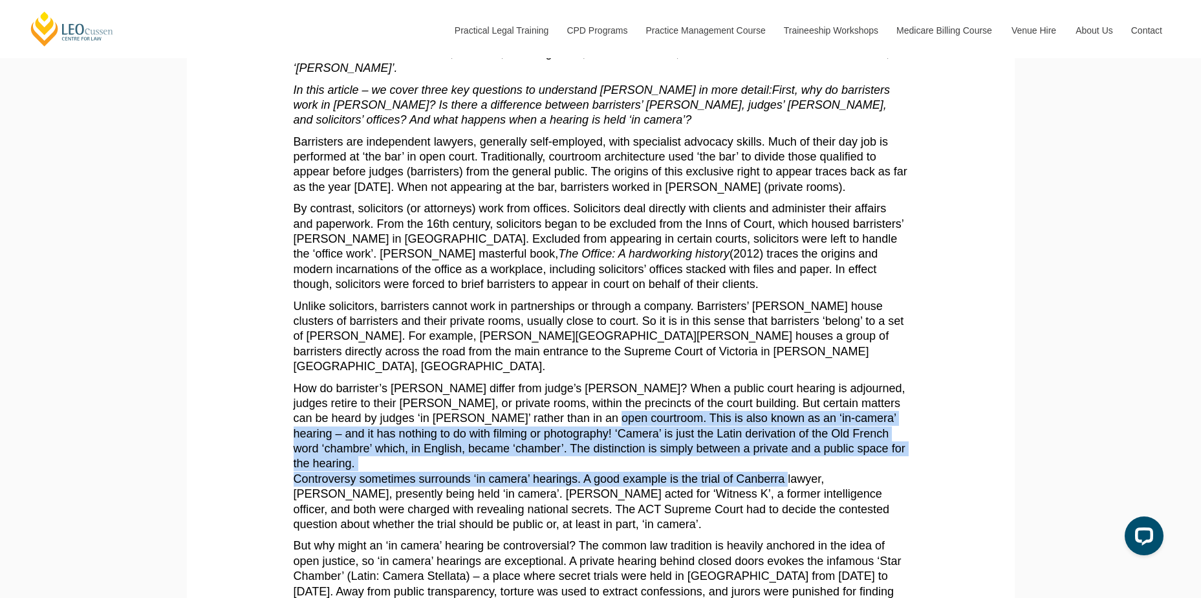
drag, startPoint x: 776, startPoint y: 453, endPoint x: 564, endPoint y: 411, distance: 216.3
click at [564, 411] on p "How do barrister’s [PERSON_NAME] differ from judge’s [PERSON_NAME]? When a publ…" at bounding box center [601, 456] width 614 height 151
drag, startPoint x: 564, startPoint y: 411, endPoint x: 752, endPoint y: 444, distance: 191.1
click at [752, 444] on p "How do barrister’s [PERSON_NAME] differ from judge’s [PERSON_NAME]? When a publ…" at bounding box center [601, 456] width 614 height 151
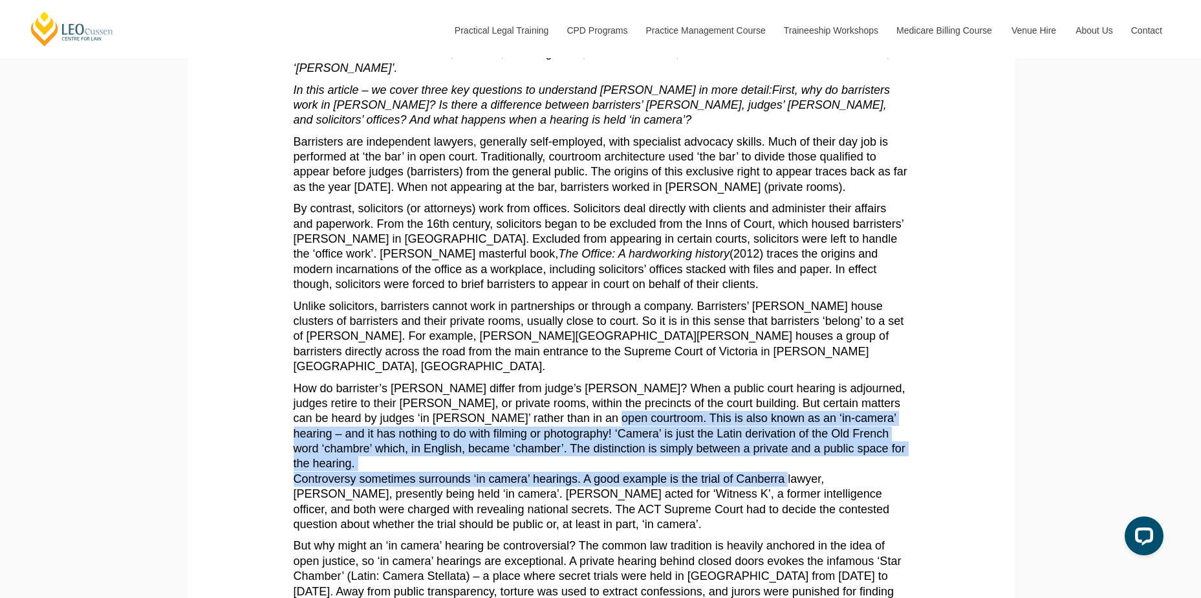
click at [752, 444] on p "How do barrister’s [PERSON_NAME] differ from judge’s [PERSON_NAME]? When a publ…" at bounding box center [601, 456] width 614 height 151
drag, startPoint x: 752, startPoint y: 444, endPoint x: 541, endPoint y: 402, distance: 215.6
click at [541, 402] on p "How do barrister’s [PERSON_NAME] differ from judge’s [PERSON_NAME]? When a publ…" at bounding box center [601, 456] width 614 height 151
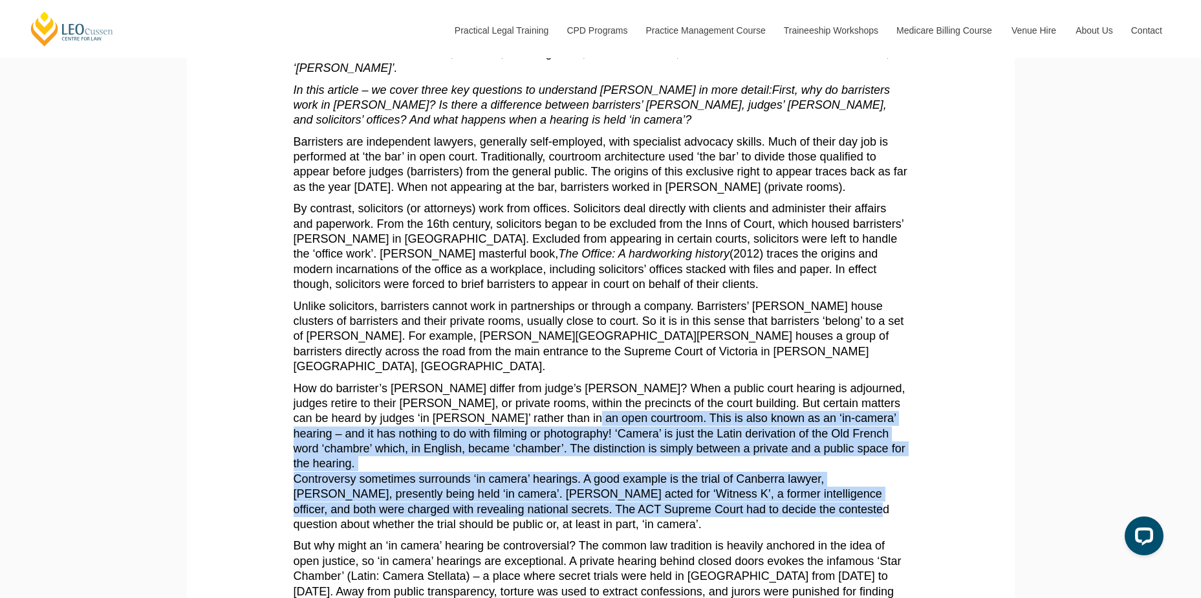
drag, startPoint x: 541, startPoint y: 402, endPoint x: 748, endPoint y: 478, distance: 220.4
click at [748, 478] on p "How do barrister’s [PERSON_NAME] differ from judge’s [PERSON_NAME]? When a publ…" at bounding box center [601, 456] width 614 height 151
click at [748, 477] on p "How do barrister’s [PERSON_NAME] differ from judge’s [PERSON_NAME]? When a publ…" at bounding box center [601, 456] width 614 height 151
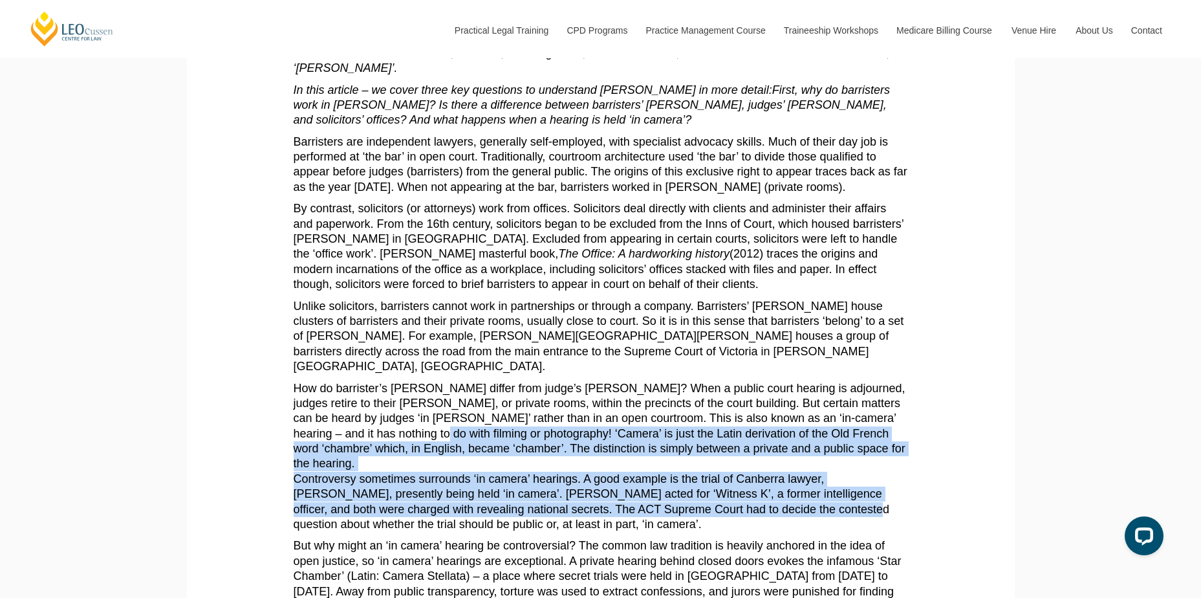
drag, startPoint x: 748, startPoint y: 477, endPoint x: 422, endPoint y: 413, distance: 331.7
click at [422, 413] on p "How do barrister’s [PERSON_NAME] differ from judge’s [PERSON_NAME]? When a publ…" at bounding box center [601, 456] width 614 height 151
drag, startPoint x: 422, startPoint y: 413, endPoint x: 774, endPoint y: 471, distance: 356.6
click at [774, 471] on p "How do barrister’s [PERSON_NAME] differ from judge’s [PERSON_NAME]? When a publ…" at bounding box center [601, 456] width 614 height 151
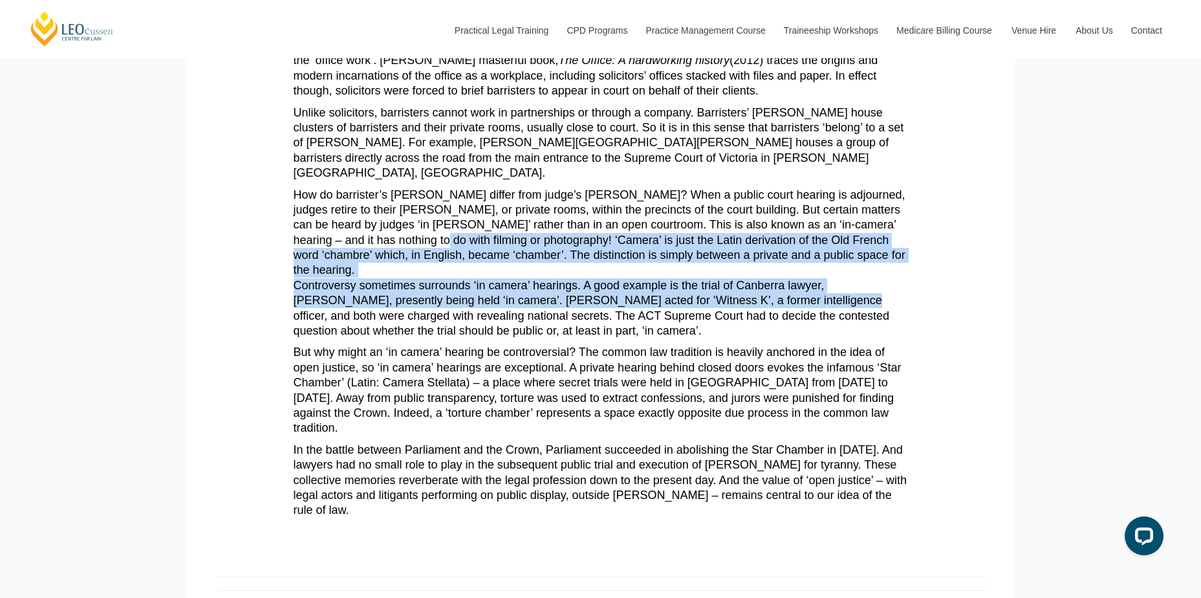
scroll to position [517, 0]
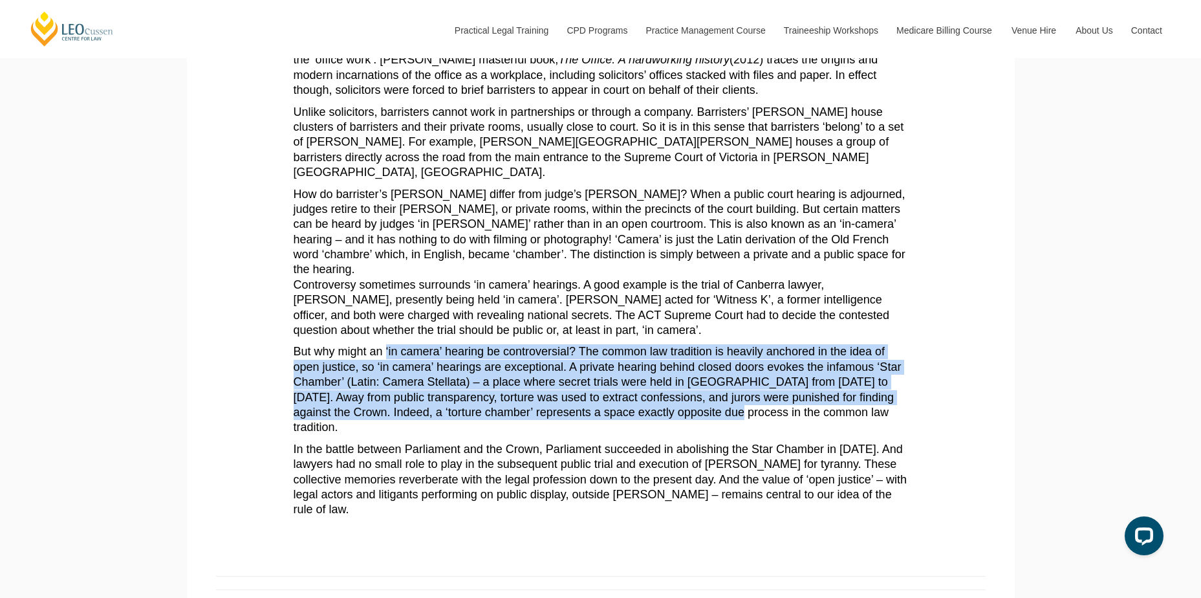
drag, startPoint x: 395, startPoint y: 332, endPoint x: 719, endPoint y: 378, distance: 326.7
click at [719, 378] on p "But why might an ‘in camera’ hearing be controversial? The common law tradition…" at bounding box center [601, 389] width 614 height 91
drag, startPoint x: 719, startPoint y: 378, endPoint x: 422, endPoint y: 326, distance: 301.5
click at [422, 344] on p "But why might an ‘in camera’ hearing be controversial? The common law tradition…" at bounding box center [601, 389] width 614 height 91
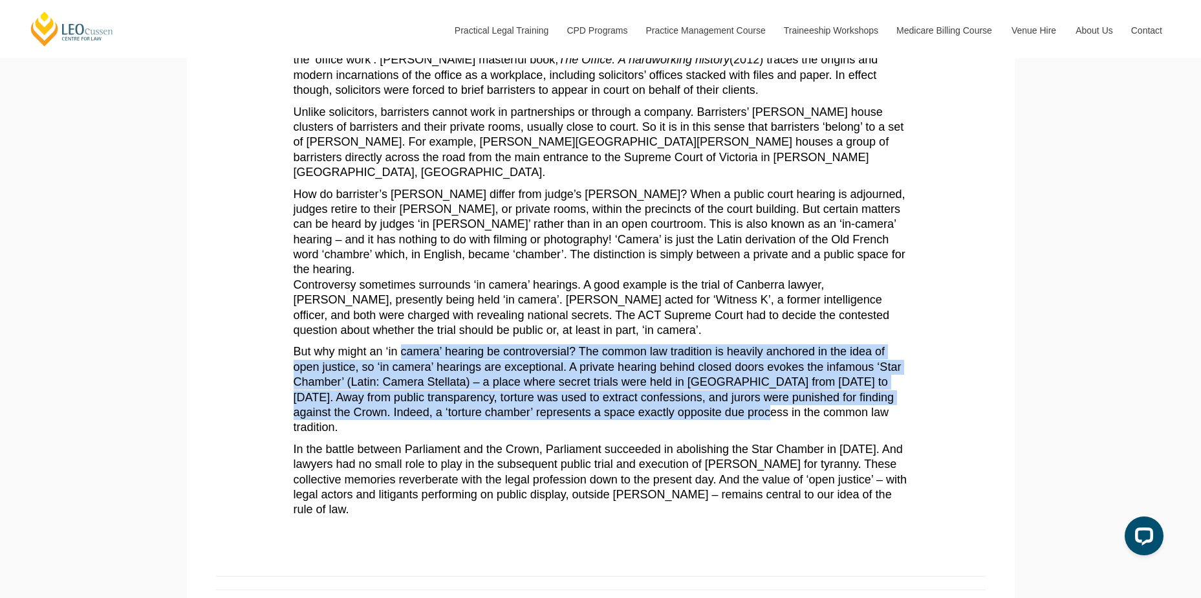
click at [422, 344] on p "But why might an ‘in camera’ hearing be controversial? The common law tradition…" at bounding box center [601, 389] width 614 height 91
drag, startPoint x: 422, startPoint y: 326, endPoint x: 788, endPoint y: 383, distance: 370.5
click at [788, 383] on p "But why might an ‘in camera’ hearing be controversial? The common law tradition…" at bounding box center [601, 389] width 614 height 91
drag, startPoint x: 788, startPoint y: 383, endPoint x: 513, endPoint y: 328, distance: 280.3
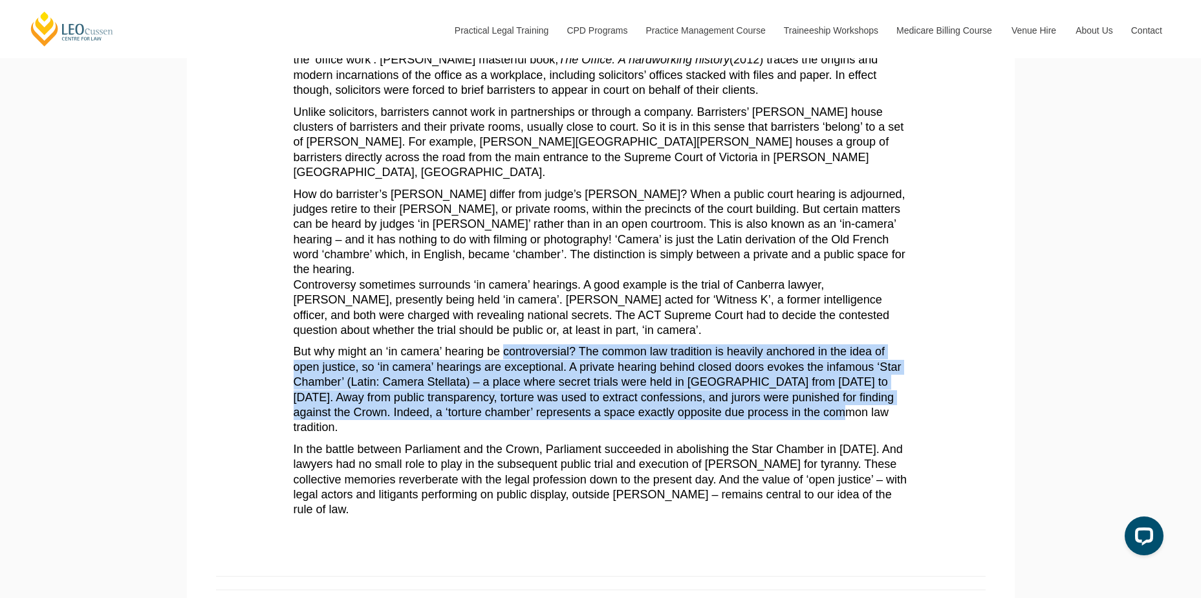
click at [513, 344] on p "But why might an ‘in camera’ hearing be controversial? The common law tradition…" at bounding box center [601, 389] width 614 height 91
drag, startPoint x: 513, startPoint y: 328, endPoint x: 681, endPoint y: 384, distance: 177.1
click at [681, 384] on p "But why might an ‘in camera’ hearing be controversial? The common law tradition…" at bounding box center [601, 389] width 614 height 91
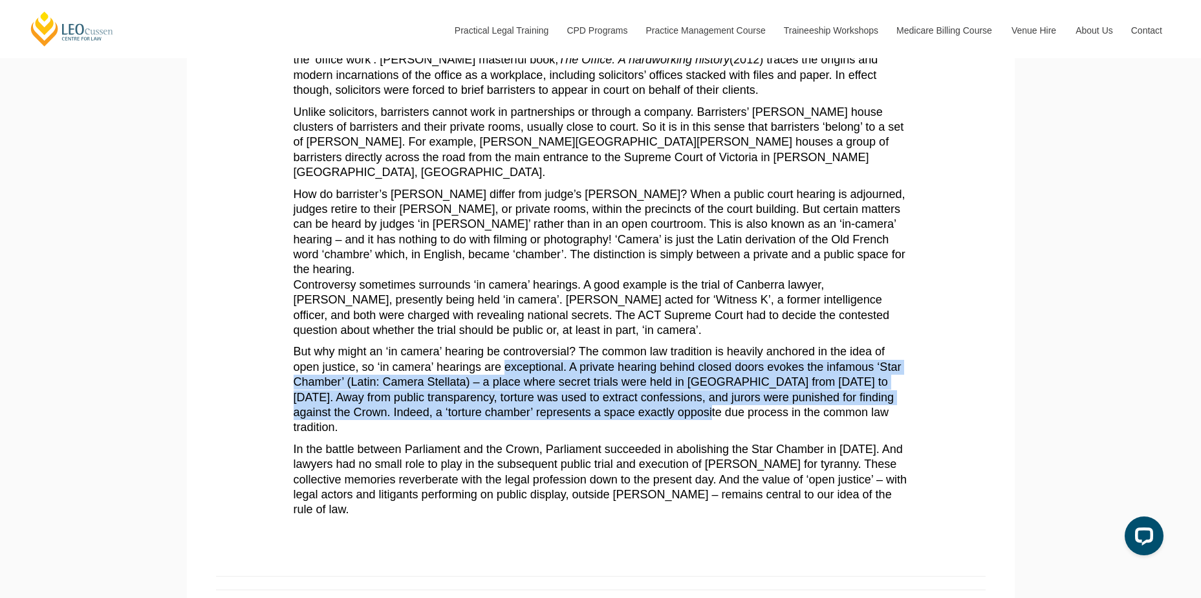
drag, startPoint x: 681, startPoint y: 384, endPoint x: 559, endPoint y: 341, distance: 129.5
click at [559, 344] on p "But why might an ‘in camera’ hearing be controversial? The common law tradition…" at bounding box center [601, 389] width 614 height 91
drag, startPoint x: 559, startPoint y: 341, endPoint x: 726, endPoint y: 382, distance: 171.9
click at [726, 382] on p "But why might an ‘in camera’ hearing be controversial? The common law tradition…" at bounding box center [601, 389] width 614 height 91
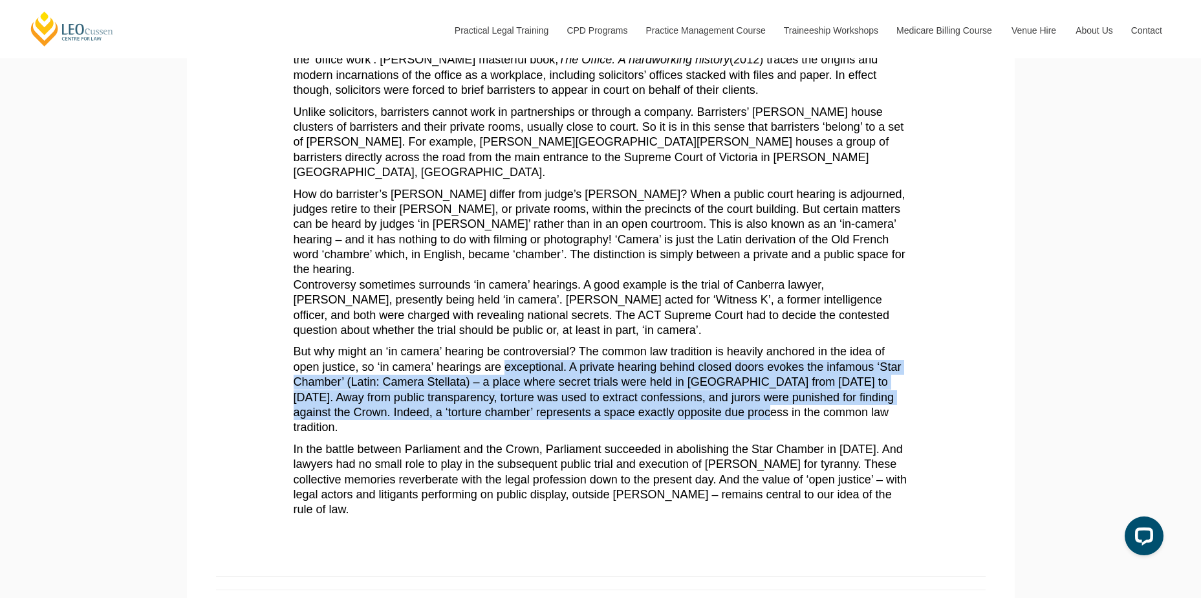
click at [726, 382] on p "But why might an ‘in camera’ hearing be controversial? The common law tradition…" at bounding box center [601, 389] width 614 height 91
drag, startPoint x: 726, startPoint y: 382, endPoint x: 562, endPoint y: 338, distance: 169.5
click at [562, 344] on p "But why might an ‘in camera’ hearing be controversial? The common law tradition…" at bounding box center [601, 389] width 614 height 91
drag, startPoint x: 562, startPoint y: 338, endPoint x: 719, endPoint y: 385, distance: 164.1
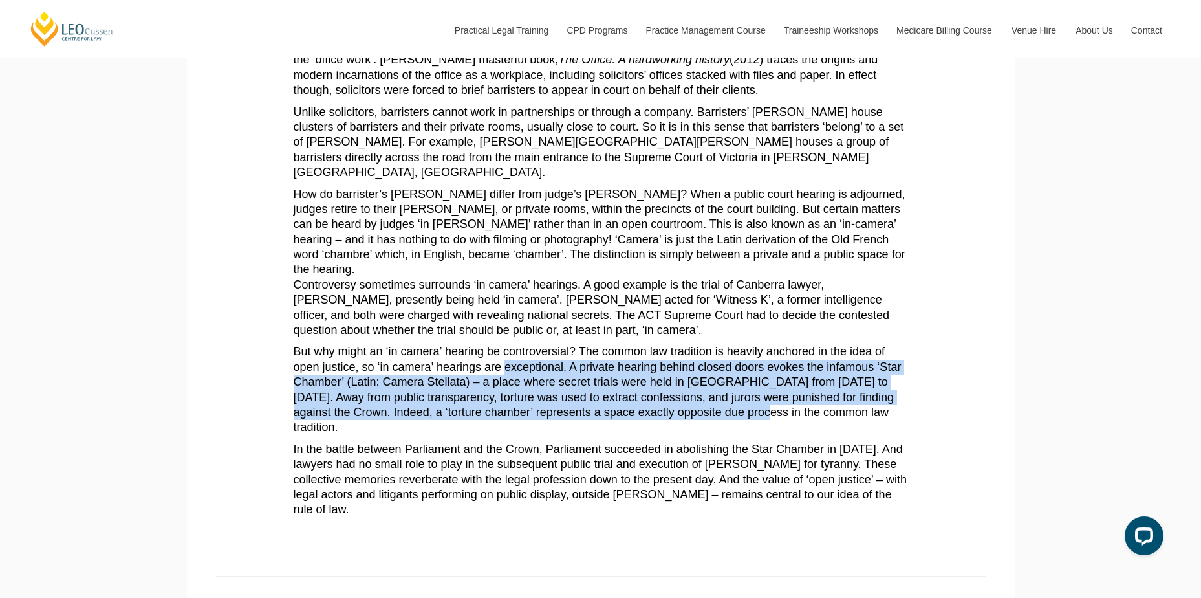
click at [719, 385] on p "But why might an ‘in camera’ hearing be controversial? The common law tradition…" at bounding box center [601, 389] width 614 height 91
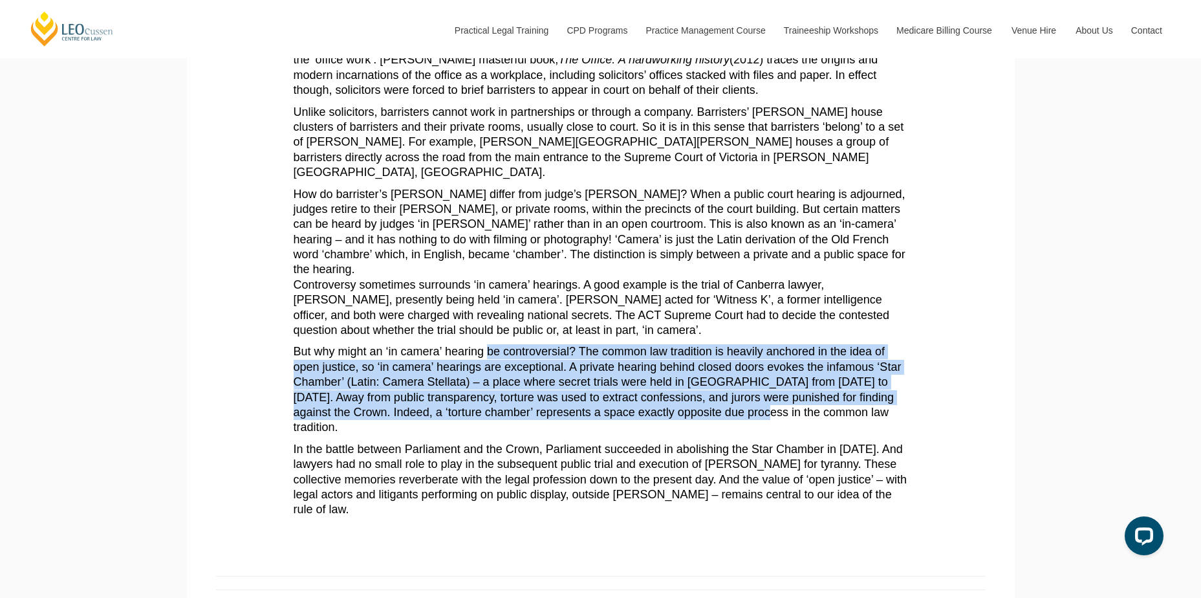
drag
click at [489, 344] on p "But why might an ‘in camera’ hearing be controversial? The common law tradition…" at bounding box center [601, 389] width 614 height 91
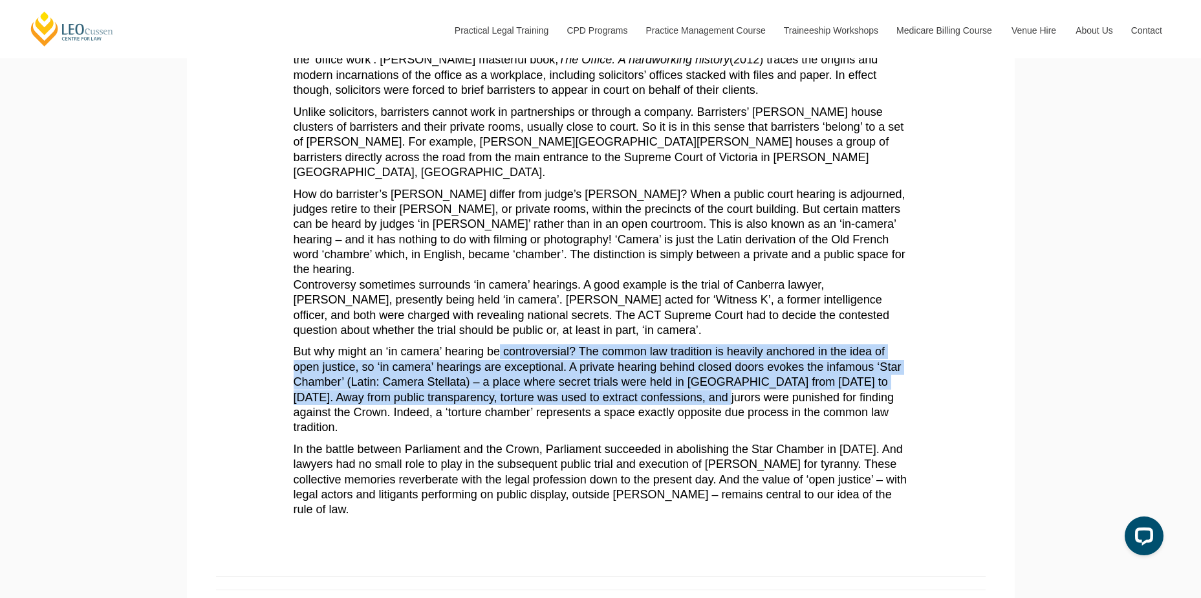
click at [497, 344] on p "But why might an ‘in camera’ hearing be controversial? The common law tradition…" at bounding box center [601, 389] width 614 height 91
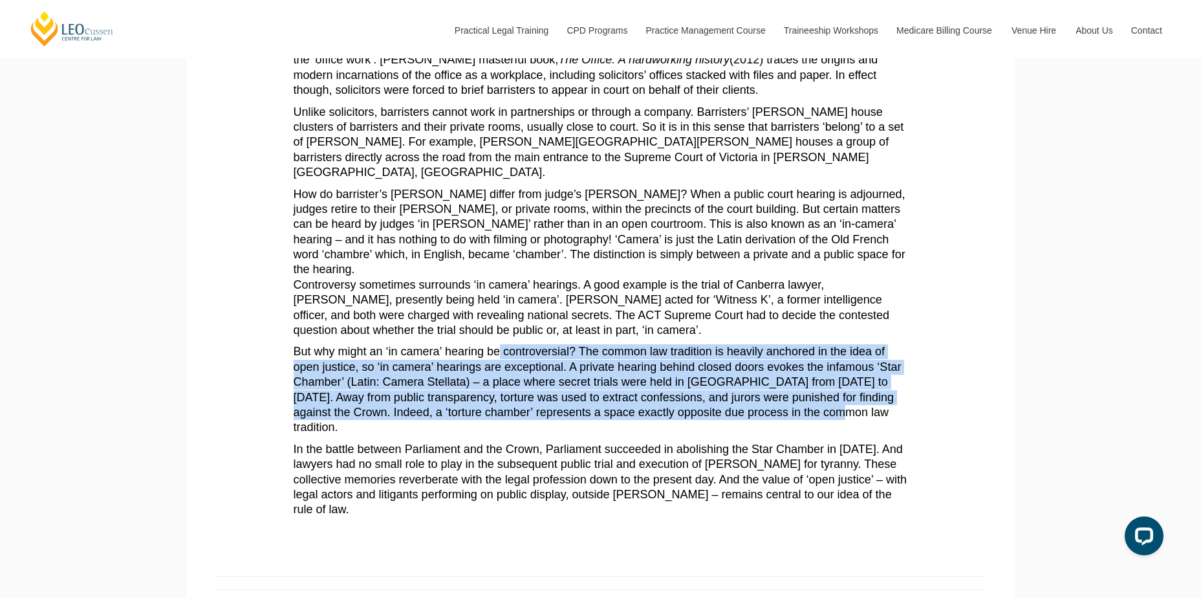
click at [797, 389] on p "But why might an ‘in camera’ hearing be controversial? The common law tradition…" at bounding box center [601, 389] width 614 height 91
click at [796, 389] on p "But why might an ‘in camera’ hearing be controversial? The common law tradition…" at bounding box center [601, 389] width 614 height 91
click at [441, 344] on p "But why might an ‘in camera’ hearing be controversial? The common law tradition…" at bounding box center [601, 389] width 614 height 91
click at [722, 389] on p "But why might an ‘in camera’ hearing be controversial? The common law tradition…" at bounding box center [601, 389] width 614 height 91
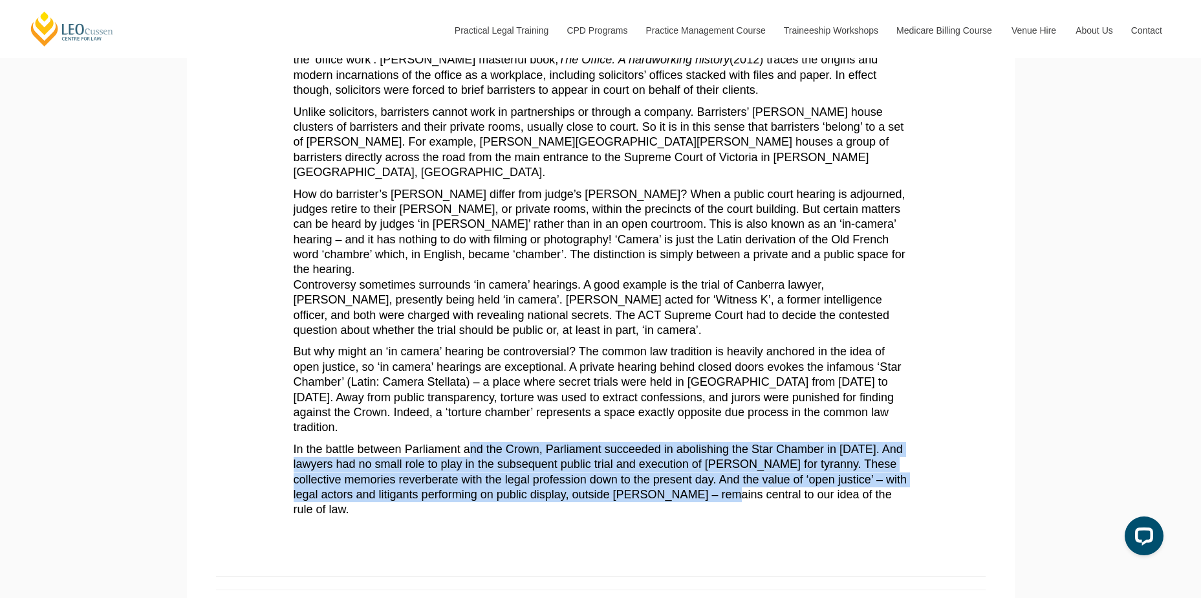
click at [727, 448] on p "In the battle between Parliament and the Crown, Parliament succeeded in abolish…" at bounding box center [601, 480] width 614 height 76
click at [726, 448] on p "In the battle between Parliament and the Crown, Parliament succeeded in abolish…" at bounding box center [601, 480] width 614 height 76
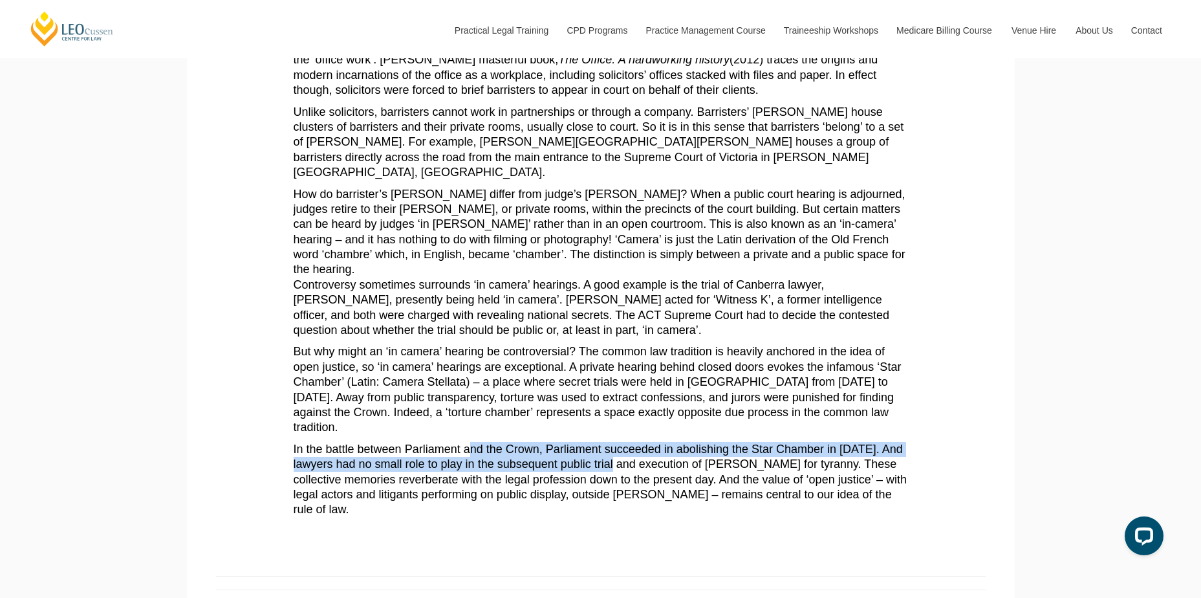
click at [622, 442] on p "In the battle between Parliament and the Crown, Parliament succeeded in abolish…" at bounding box center [601, 480] width 614 height 76
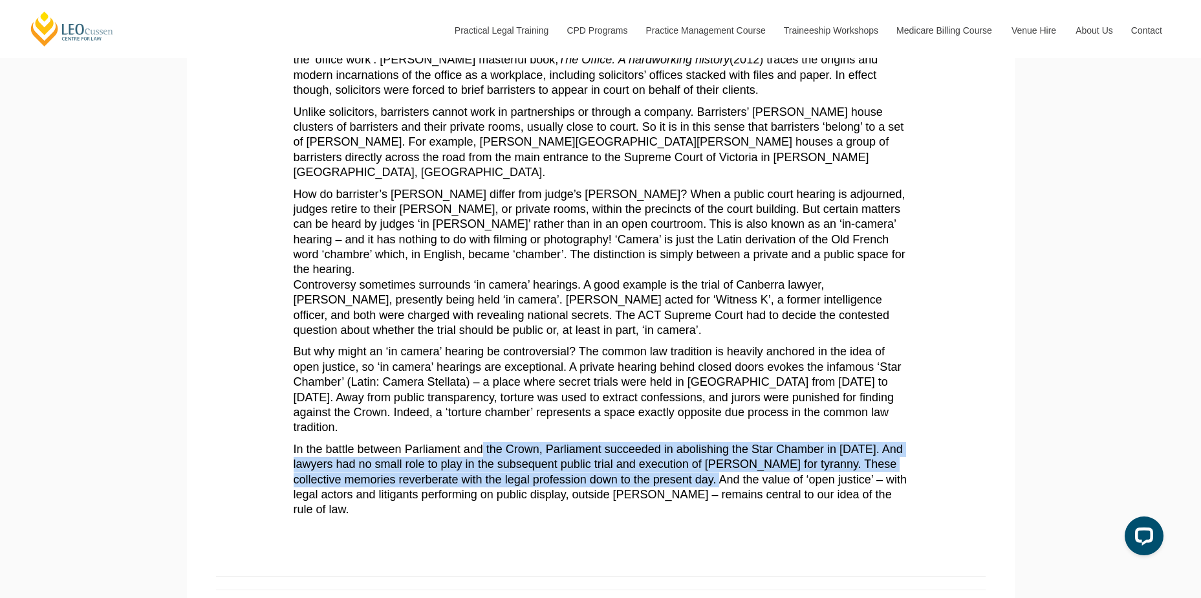
click at [481, 442] on p "In the battle between Parliament and the Crown, Parliament succeeded in abolish…" at bounding box center [601, 480] width 614 height 76
click at [809, 442] on p "In the battle between Parliament and the Crown, Parliament succeeded in abolish…" at bounding box center [601, 480] width 614 height 76
click at [409, 442] on p "In the battle between Parliament and the Crown, Parliament succeeded in abolish…" at bounding box center [601, 480] width 614 height 76
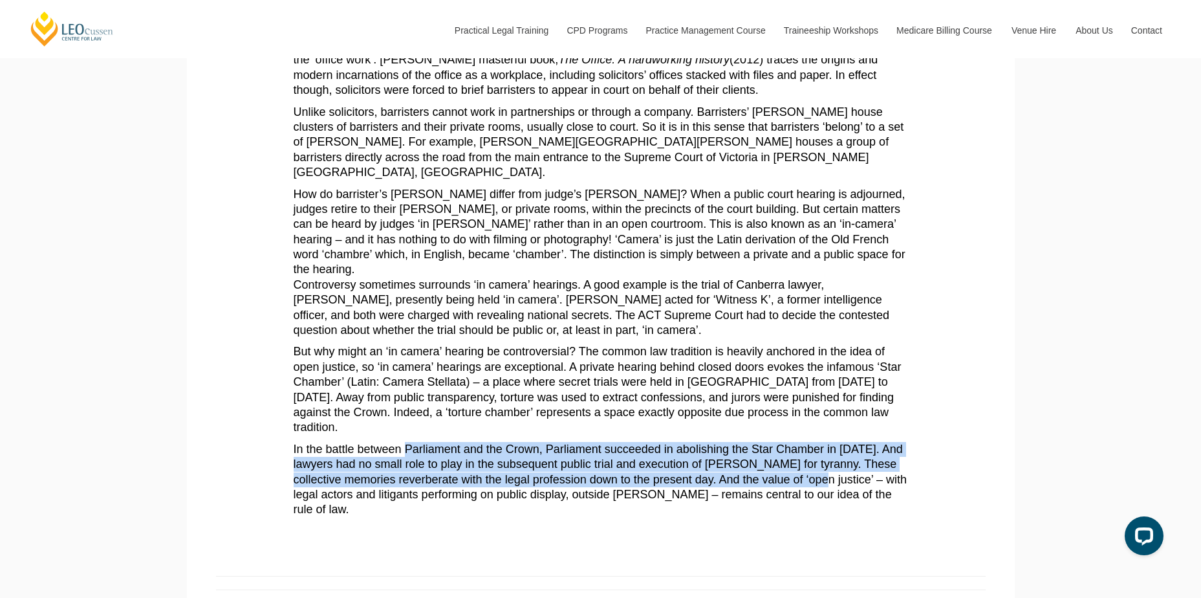
click at [409, 442] on p "In the battle between Parliament and the Crown, Parliament succeeded in abolish…" at bounding box center [601, 480] width 614 height 76
click at [713, 442] on p "In the battle between Parliament and the Crown, Parliament succeeded in abolish…" at bounding box center [601, 480] width 614 height 76
click at [714, 442] on p "In the battle between Parliament and the Crown, Parliament succeeded in abolish…" at bounding box center [601, 480] width 614 height 76
click at [563, 442] on p "In the battle between Parliament and the Crown, Parliament succeeded in abolish…" at bounding box center [601, 480] width 614 height 76
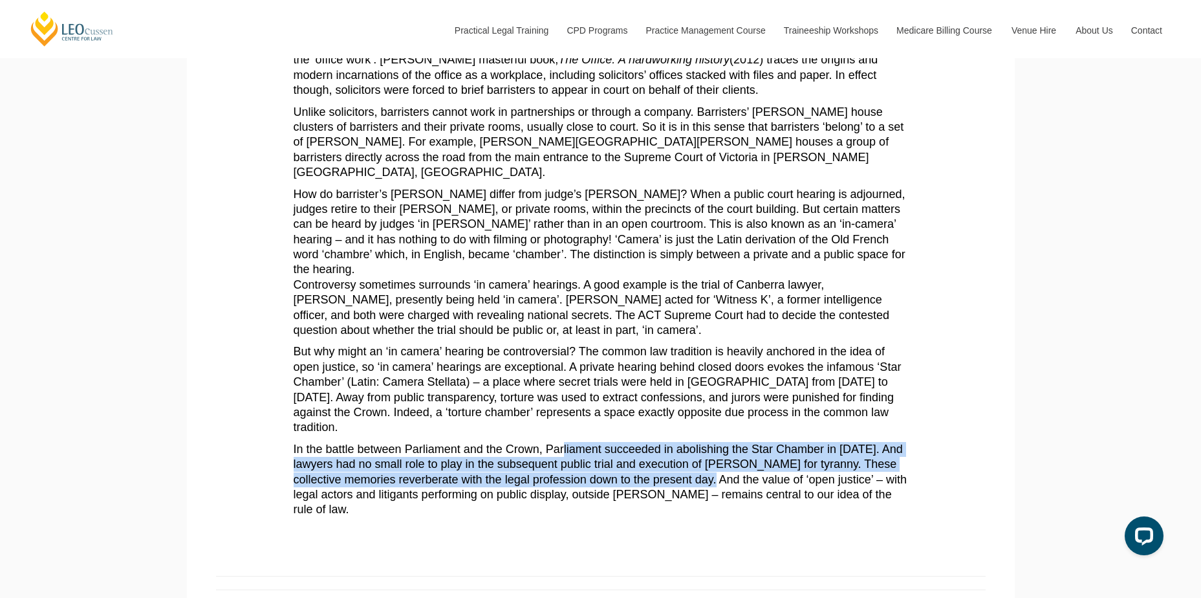
click at [563, 442] on p "In the battle between Parliament and the Crown, Parliament succeeded in abolish…" at bounding box center [601, 480] width 614 height 76
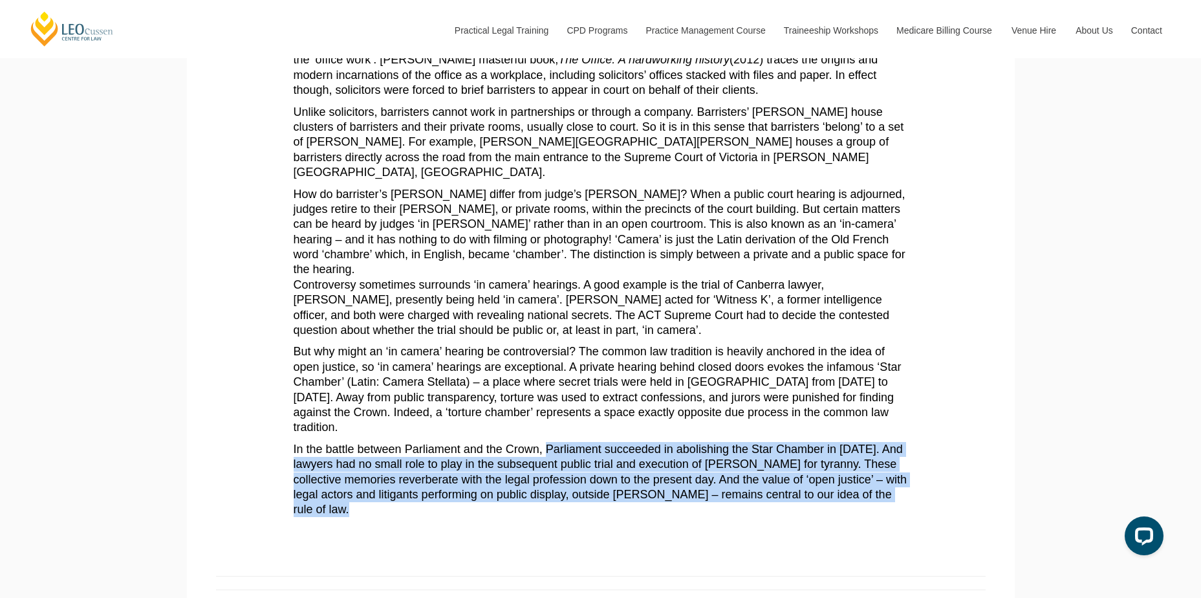
click at [914, 453] on section "Barristers and judges work in “[PERSON_NAME]” whereas solicitors work in “offic…" at bounding box center [601, 161] width 809 height 801
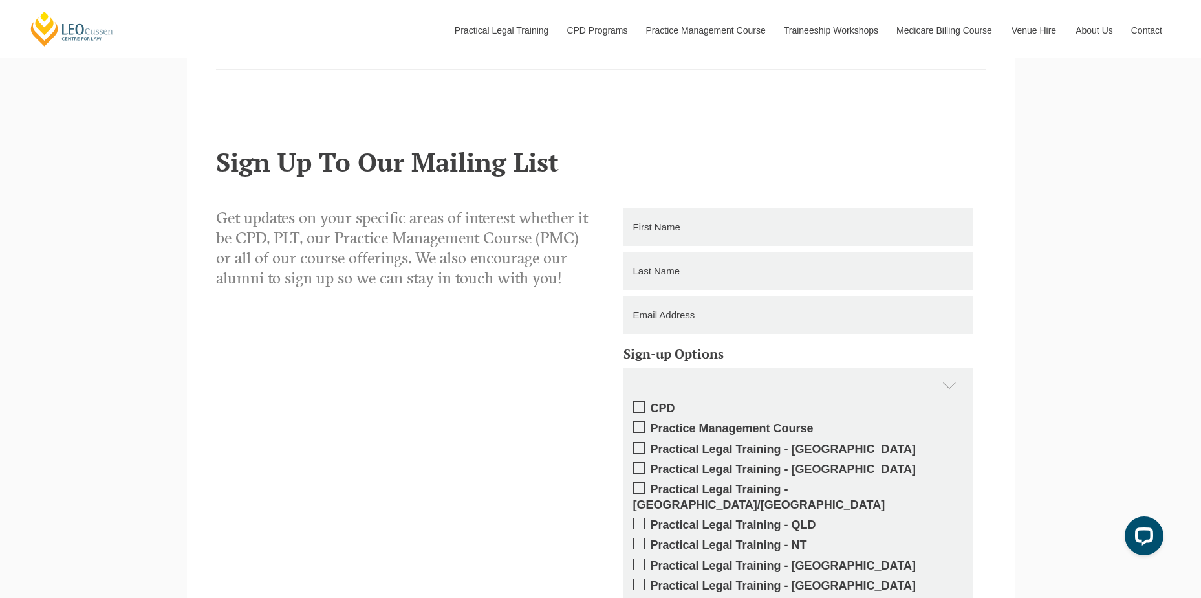
scroll to position [1100, 0]
